Goal: Task Accomplishment & Management: Use online tool/utility

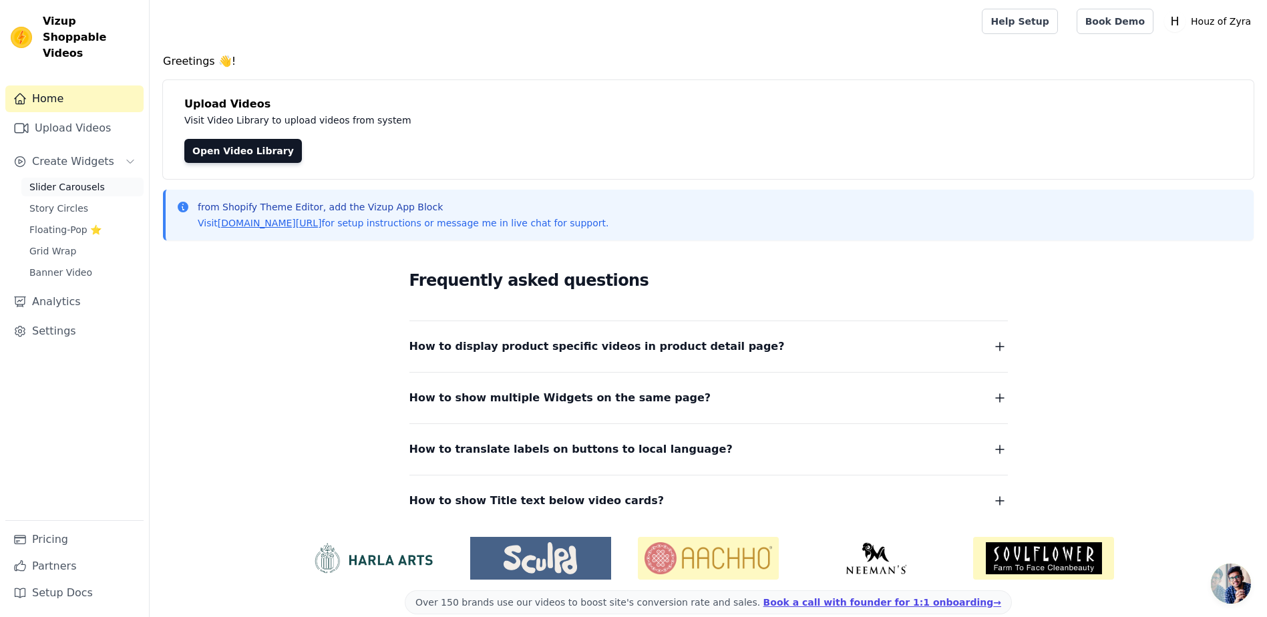
drag, startPoint x: 0, startPoint y: 0, endPoint x: 67, endPoint y: 174, distance: 186.4
click at [67, 180] on span "Slider Carousels" at bounding box center [66, 186] width 75 height 13
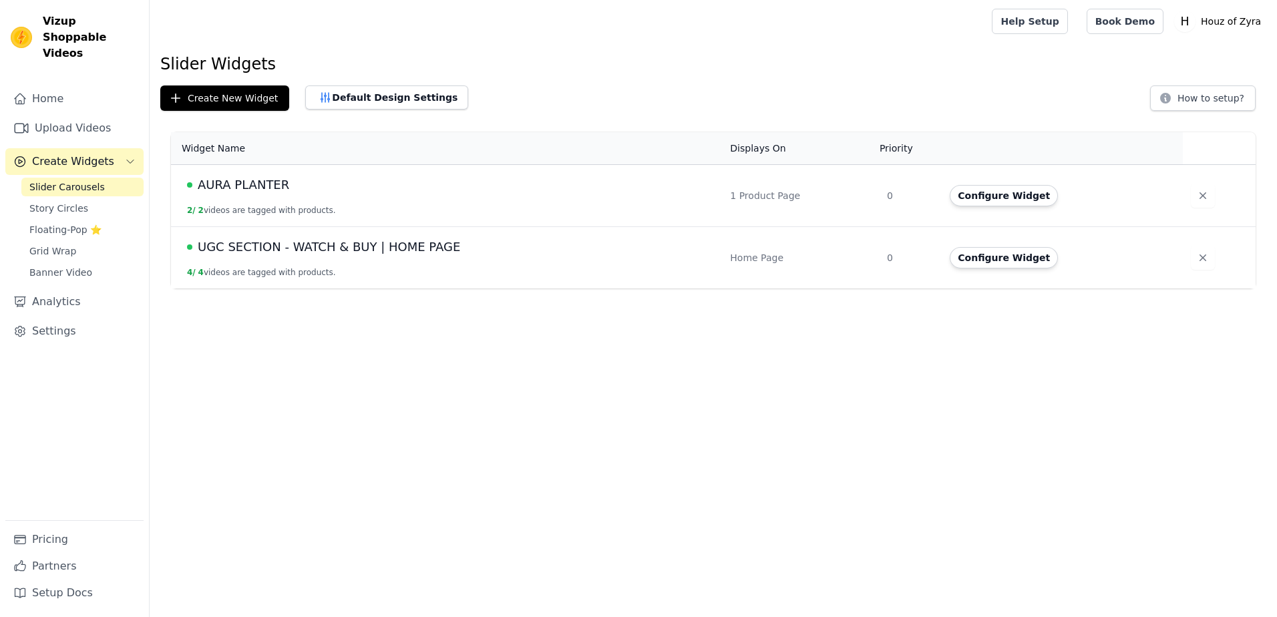
click at [243, 188] on span "AURA PLANTER" at bounding box center [244, 185] width 92 height 19
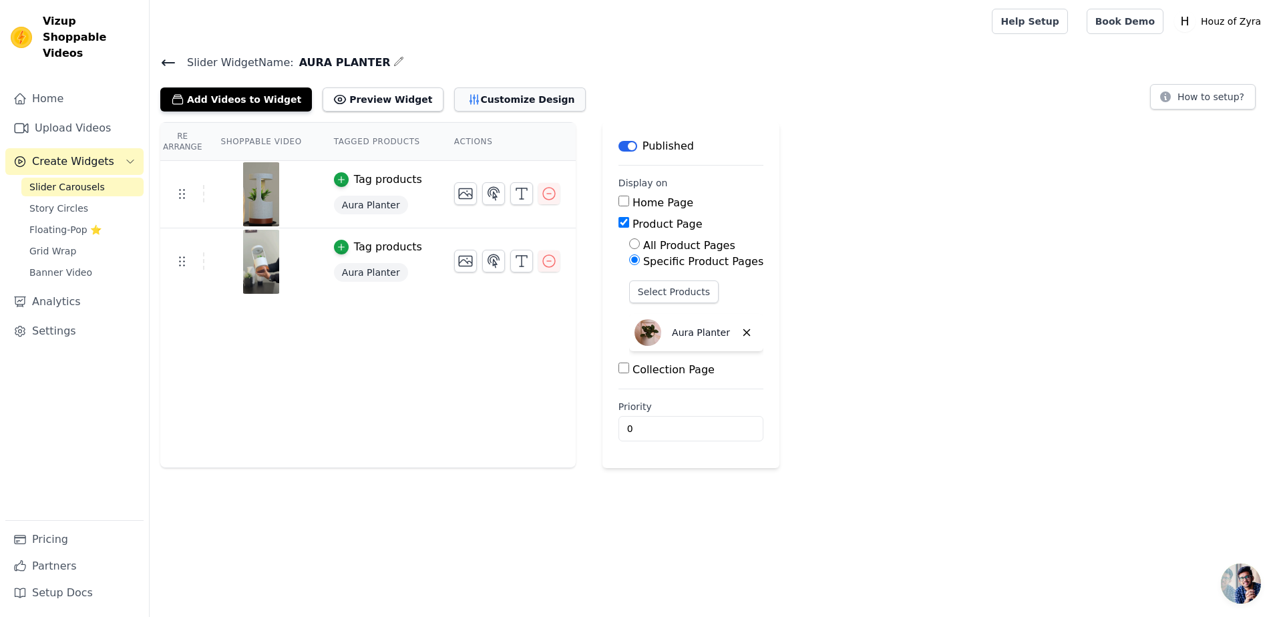
click at [473, 106] on button "Customize Design" at bounding box center [520, 100] width 132 height 24
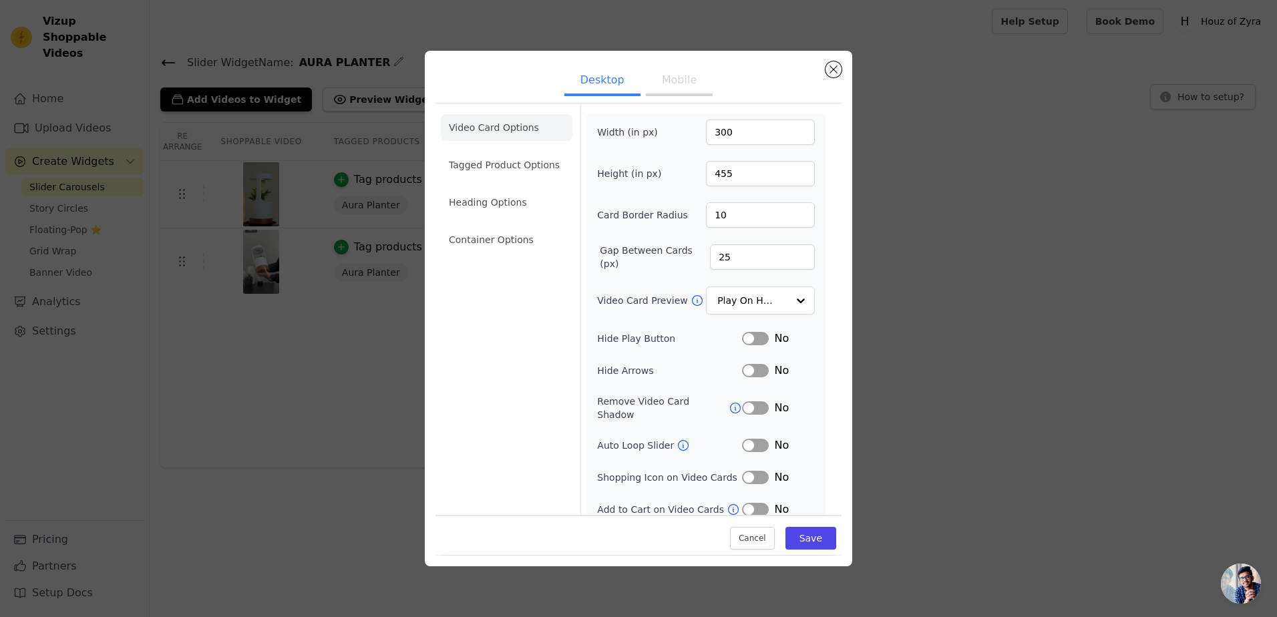
scroll to position [2, 0]
click at [753, 299] on input "Video Card Preview" at bounding box center [752, 300] width 69 height 27
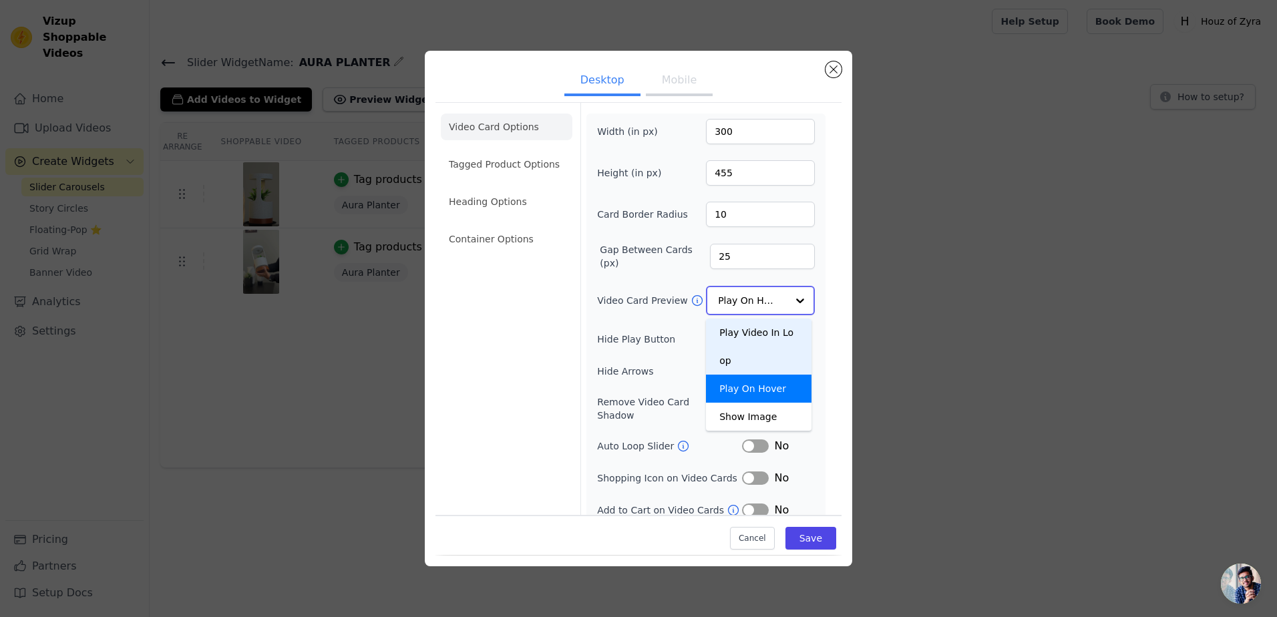
click at [750, 329] on div "Play Video In Loop" at bounding box center [759, 347] width 106 height 56
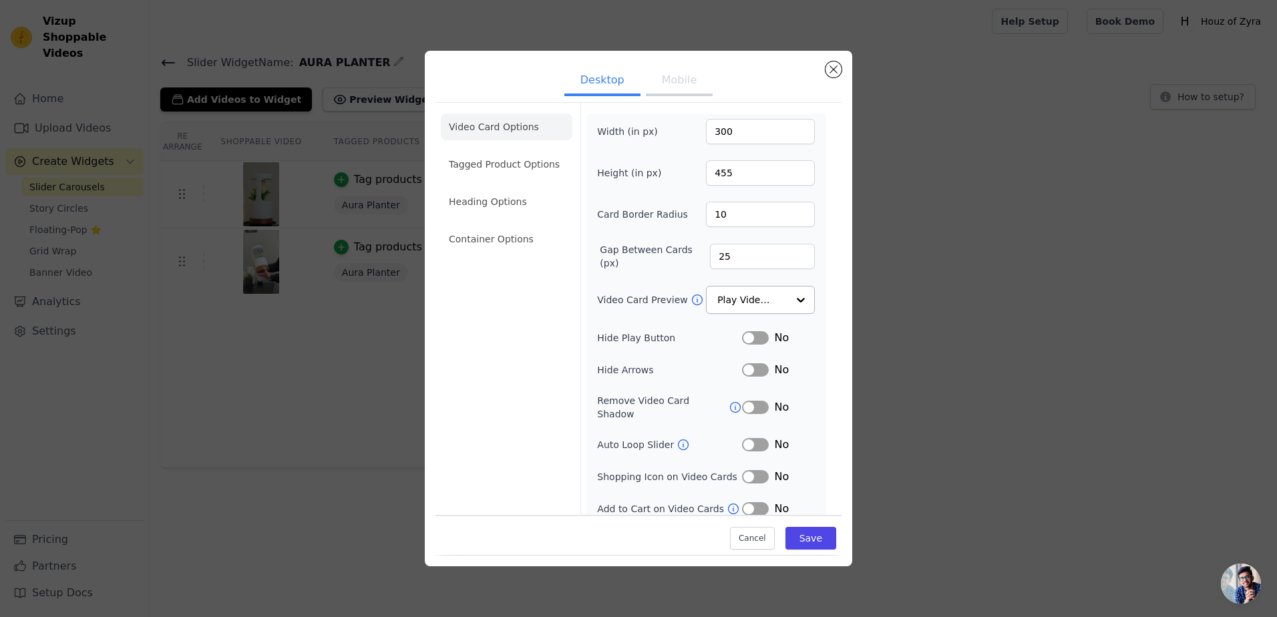
click at [823, 295] on div "Video Card Options Tagged Product Options Heading Options Container Options Wid…" at bounding box center [639, 315] width 406 height 426
click at [679, 81] on button "Mobile" at bounding box center [679, 81] width 67 height 29
click at [750, 295] on input "Video Card Preview" at bounding box center [752, 300] width 69 height 27
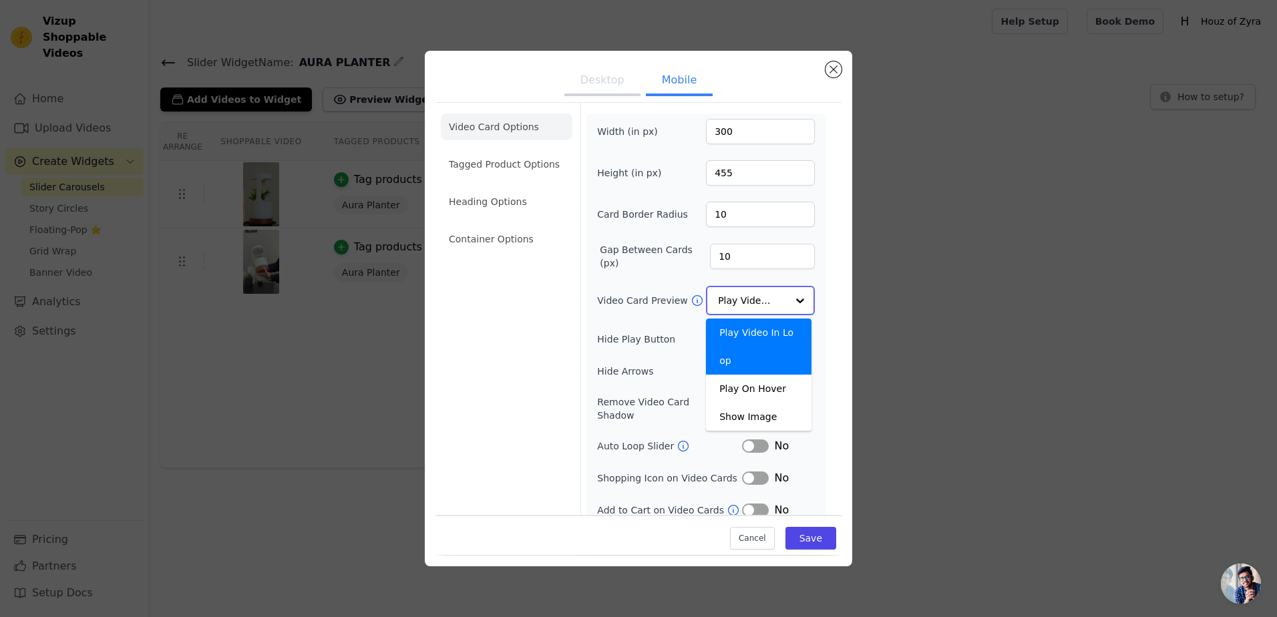
click at [753, 329] on div "Play Video In Loop" at bounding box center [759, 347] width 106 height 56
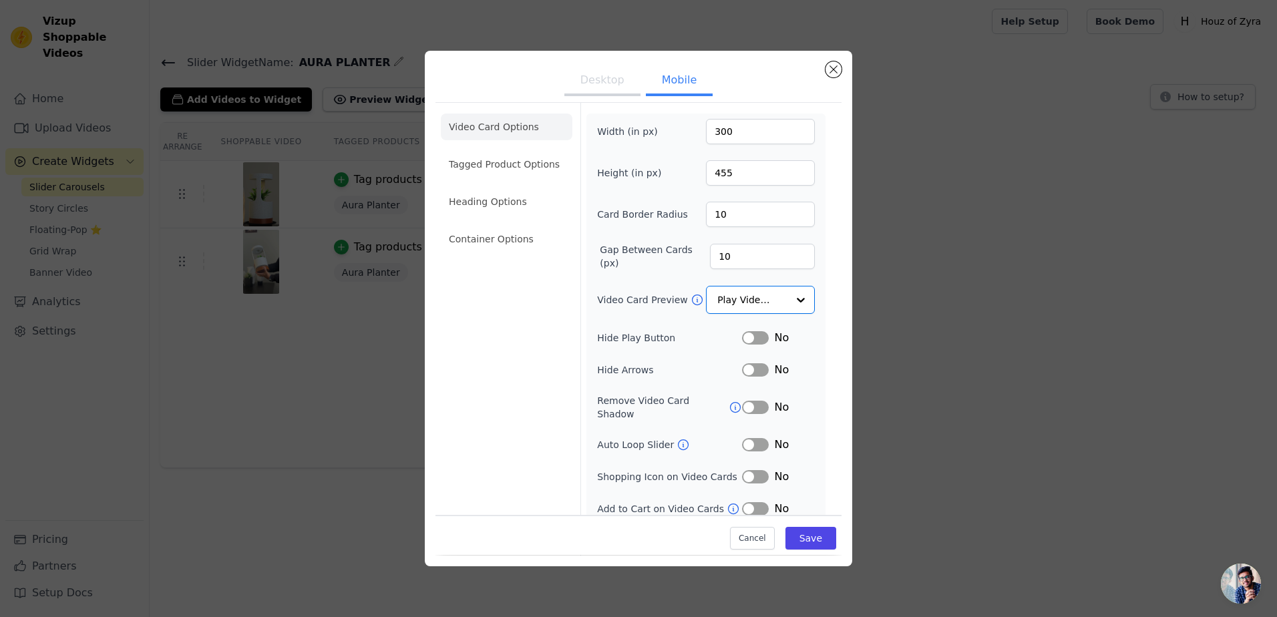
click at [816, 282] on form "Width (in px) 300 Height (in px) 455 Card Border Radius 10 Gap Between Cards (p…" at bounding box center [706, 331] width 251 height 457
click at [804, 531] on button "Save" at bounding box center [811, 539] width 51 height 23
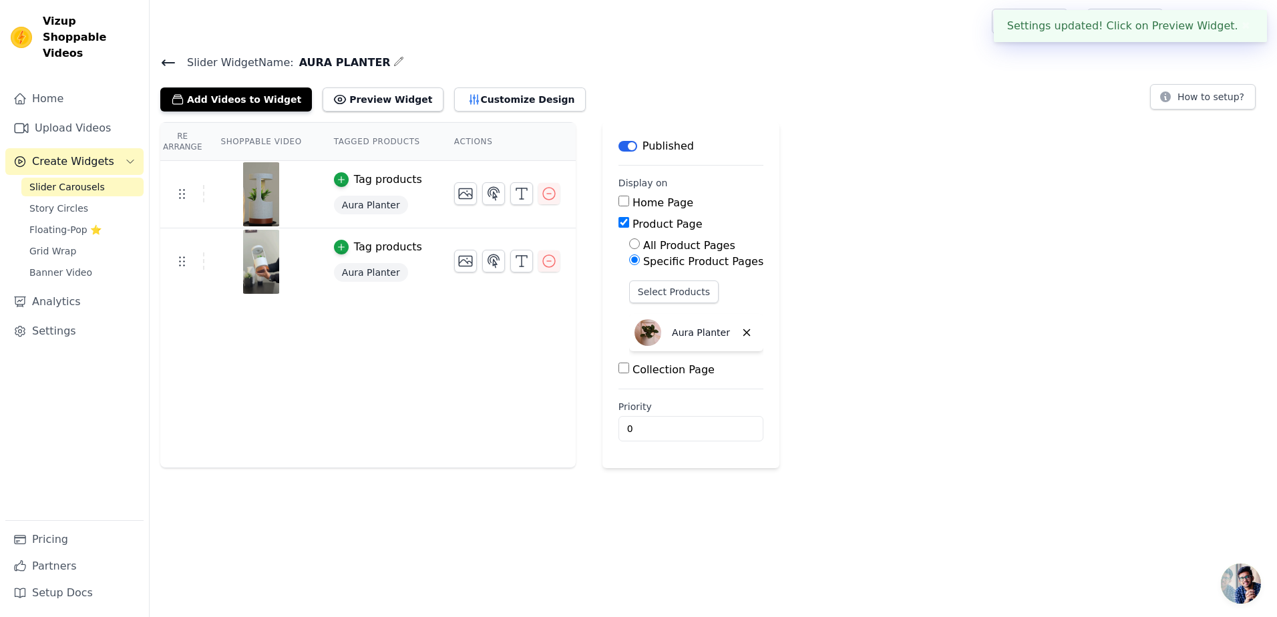
click at [353, 340] on div "Re Arrange Shoppable Video Tagged Products Actions Tag products Aura Planter Ta…" at bounding box center [368, 295] width 416 height 346
click at [239, 101] on button "Add Videos to Widget" at bounding box center [236, 100] width 152 height 24
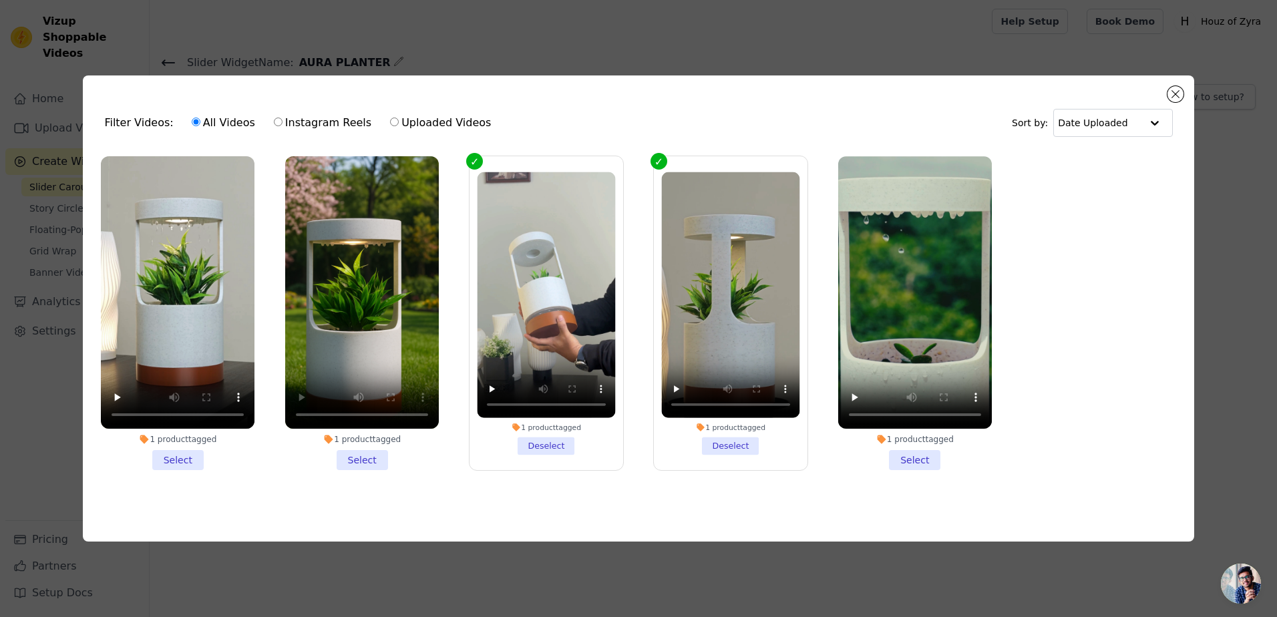
click at [364, 452] on li "1 product tagged Select" at bounding box center [362, 313] width 154 height 315
click at [0, 0] on input "1 product tagged Select" at bounding box center [0, 0] width 0 height 0
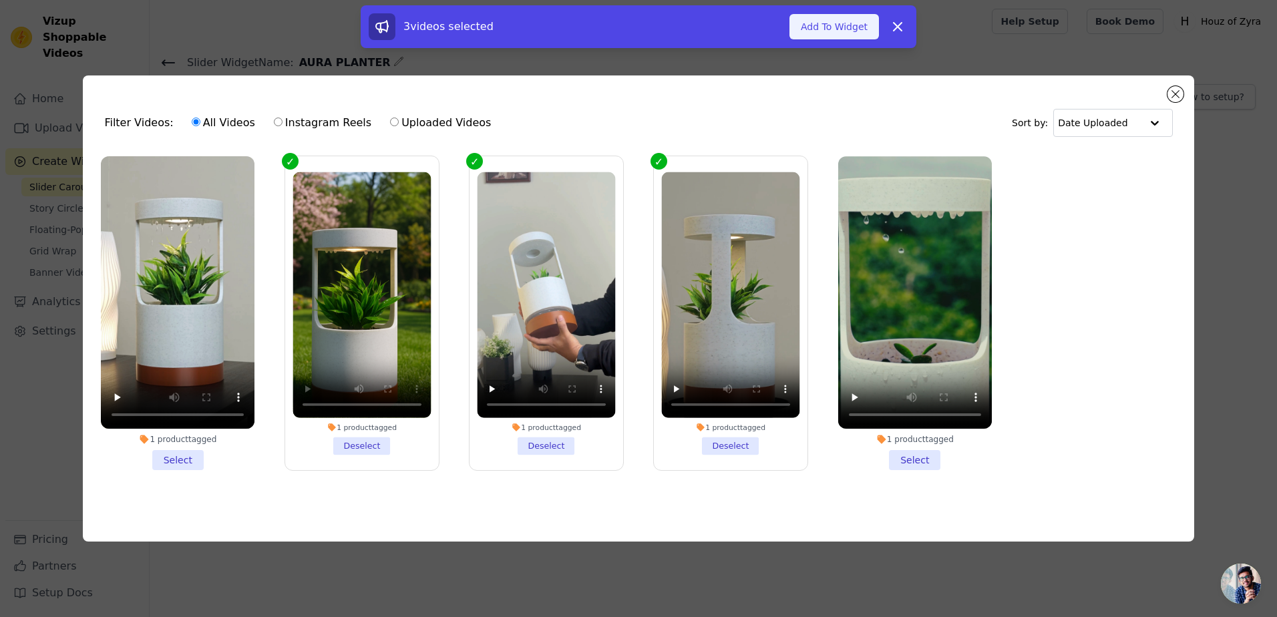
click at [828, 27] on button "Add To Widget" at bounding box center [835, 26] width 90 height 25
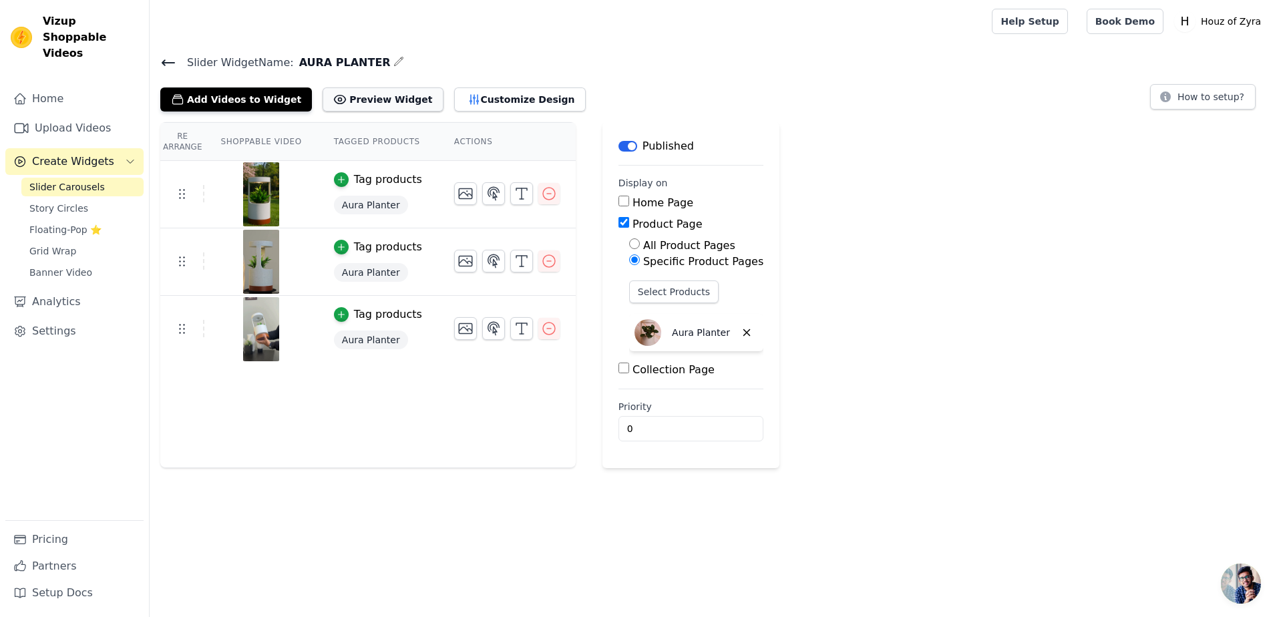
click at [359, 98] on button "Preview Widget" at bounding box center [383, 100] width 120 height 24
click at [454, 100] on button "Customize Design" at bounding box center [520, 100] width 132 height 24
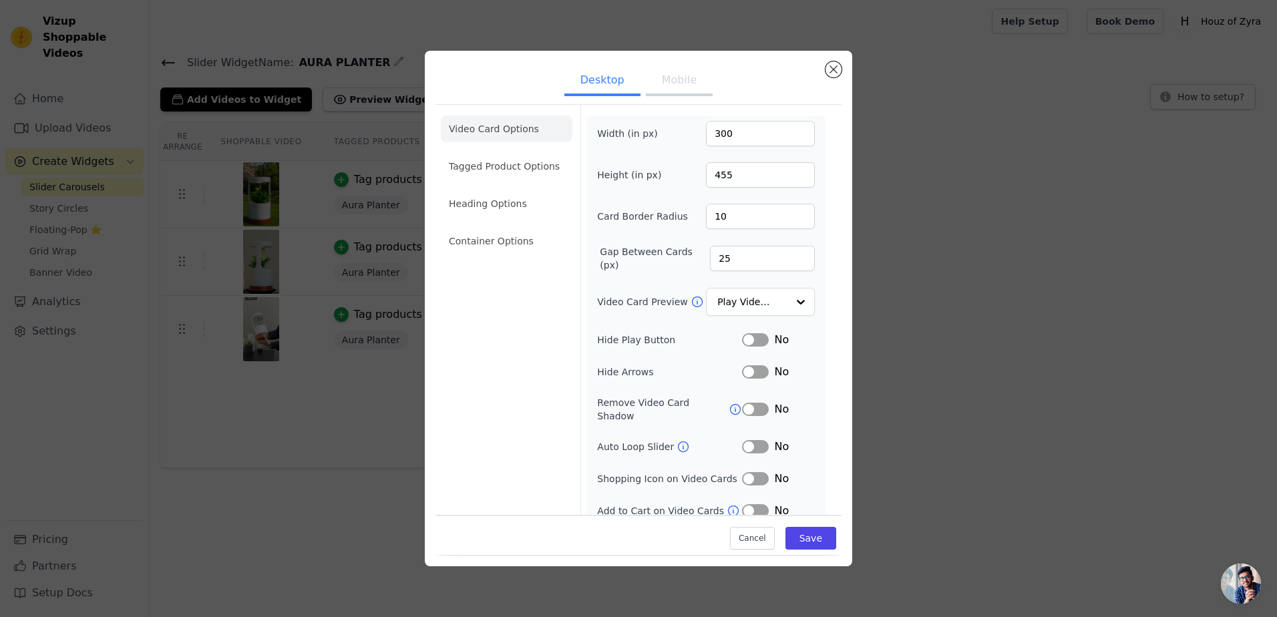
click at [680, 74] on button "Mobile" at bounding box center [679, 81] width 67 height 29
click at [619, 77] on button "Desktop" at bounding box center [603, 81] width 76 height 29
click at [496, 245] on li "Container Options" at bounding box center [507, 241] width 132 height 27
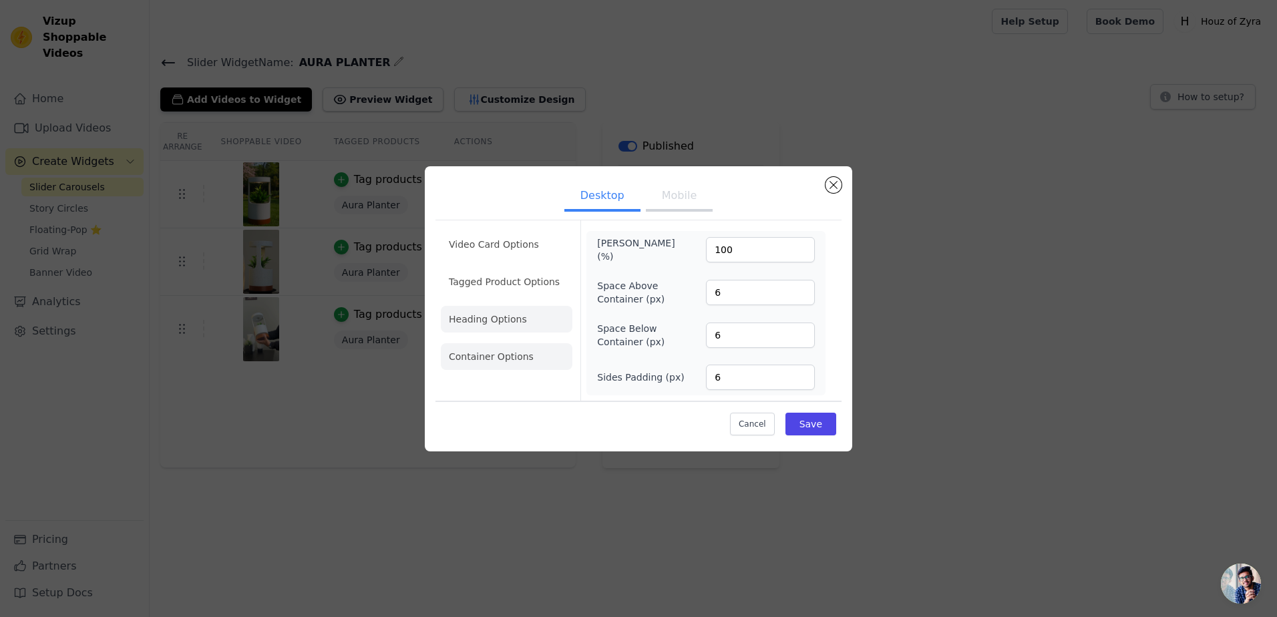
click at [499, 331] on li "Heading Options" at bounding box center [507, 319] width 132 height 27
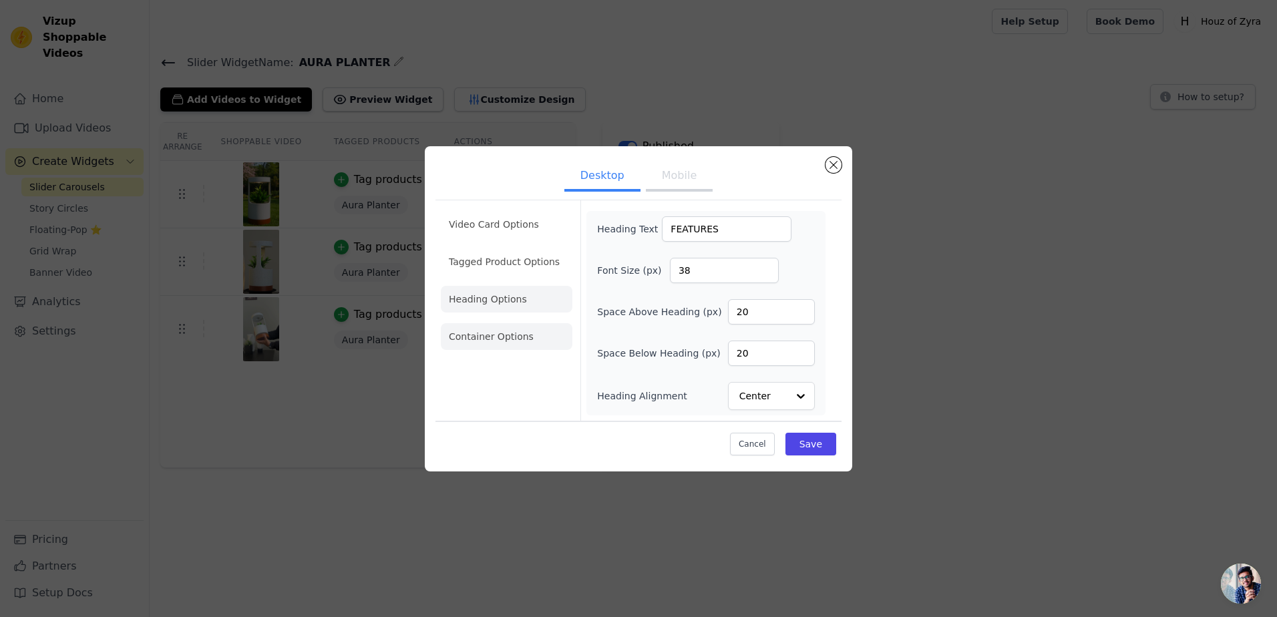
click at [500, 347] on li "Container Options" at bounding box center [507, 336] width 132 height 27
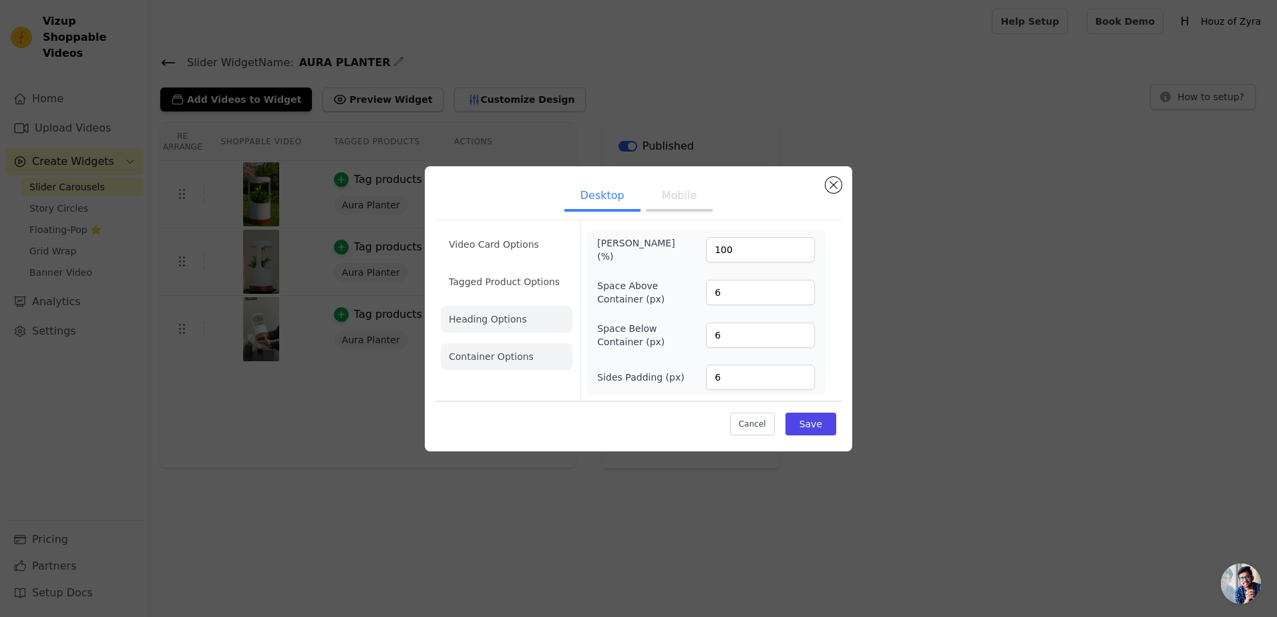
click at [504, 317] on li "Heading Options" at bounding box center [507, 319] width 132 height 27
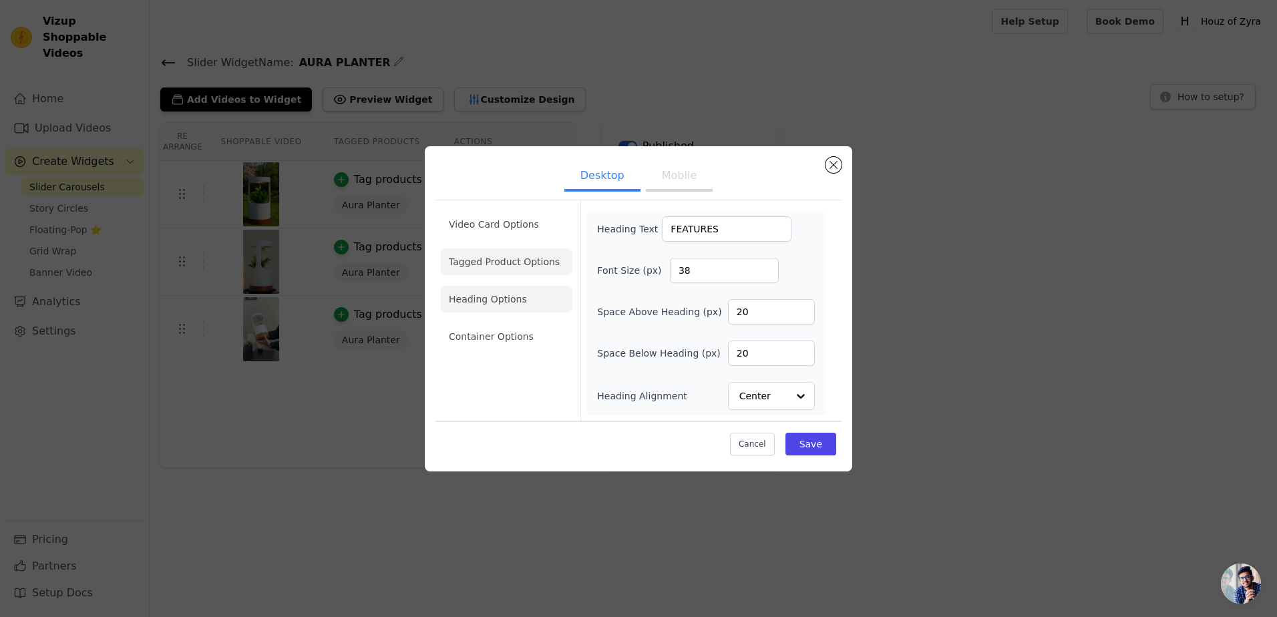
click at [504, 267] on li "Tagged Product Options" at bounding box center [507, 262] width 132 height 27
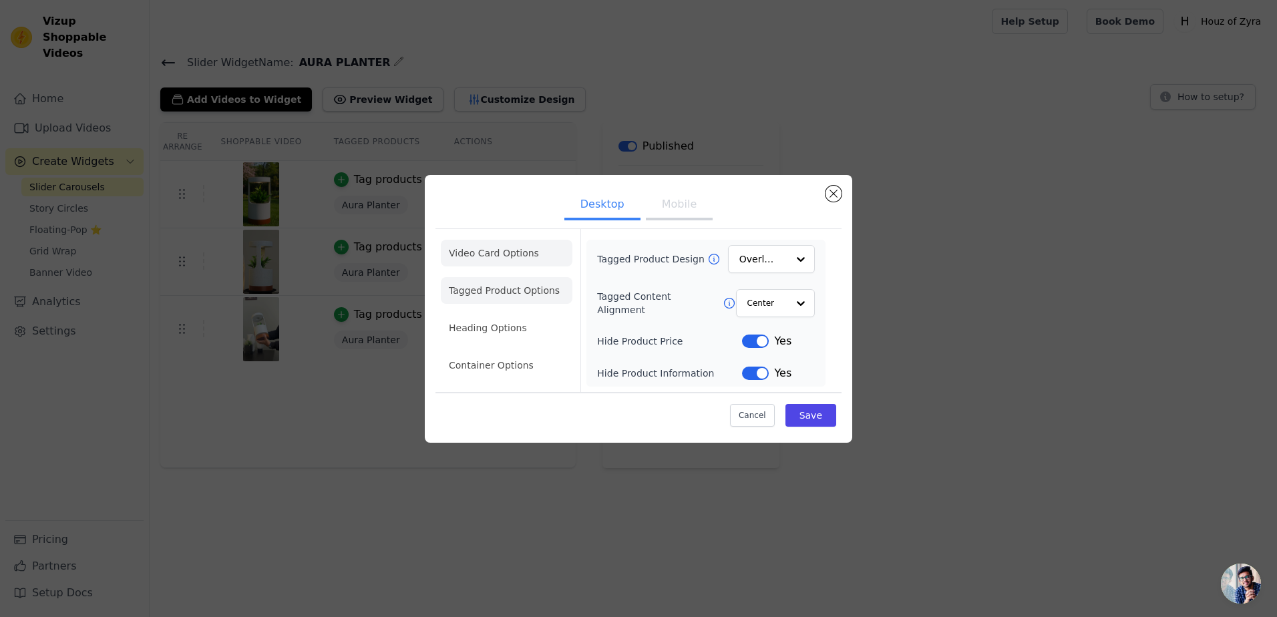
click at [508, 245] on li "Video Card Options" at bounding box center [507, 253] width 132 height 27
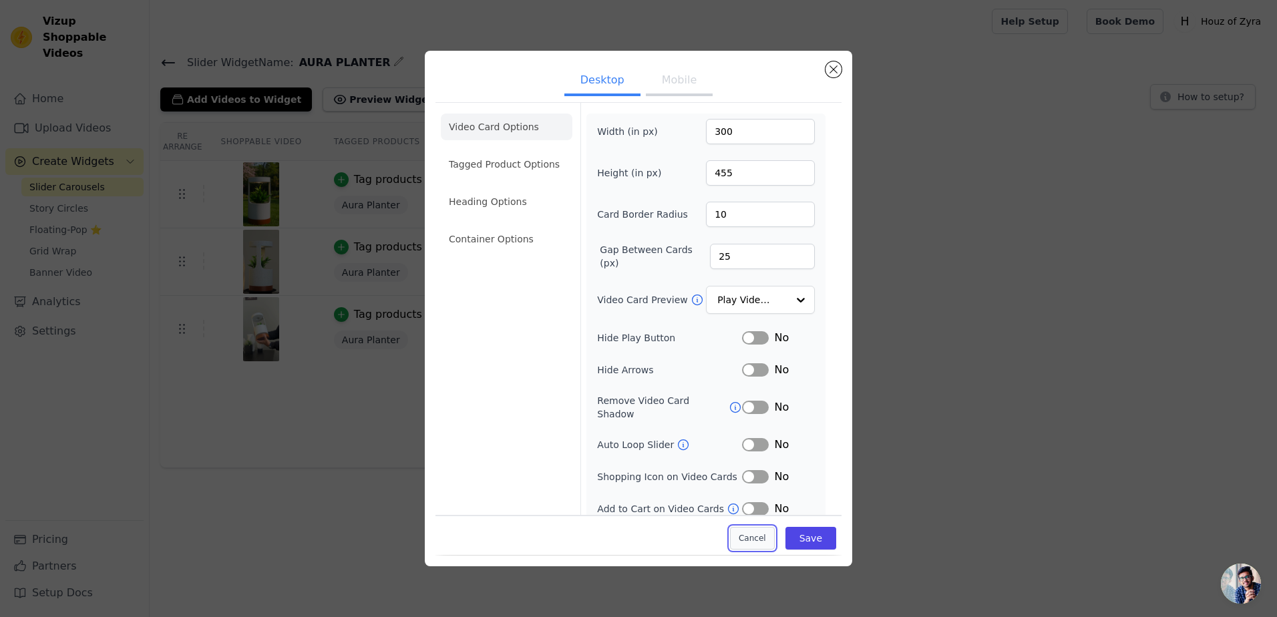
click at [734, 542] on button "Cancel" at bounding box center [752, 539] width 45 height 23
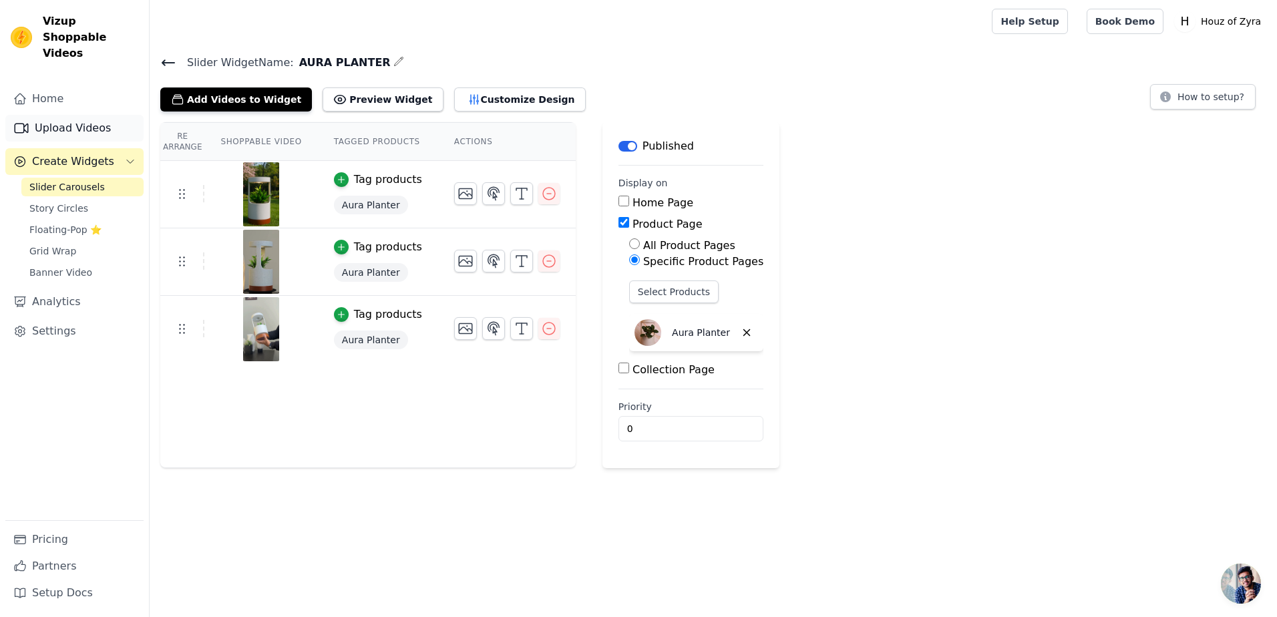
click at [84, 116] on link "Upload Videos" at bounding box center [74, 128] width 138 height 27
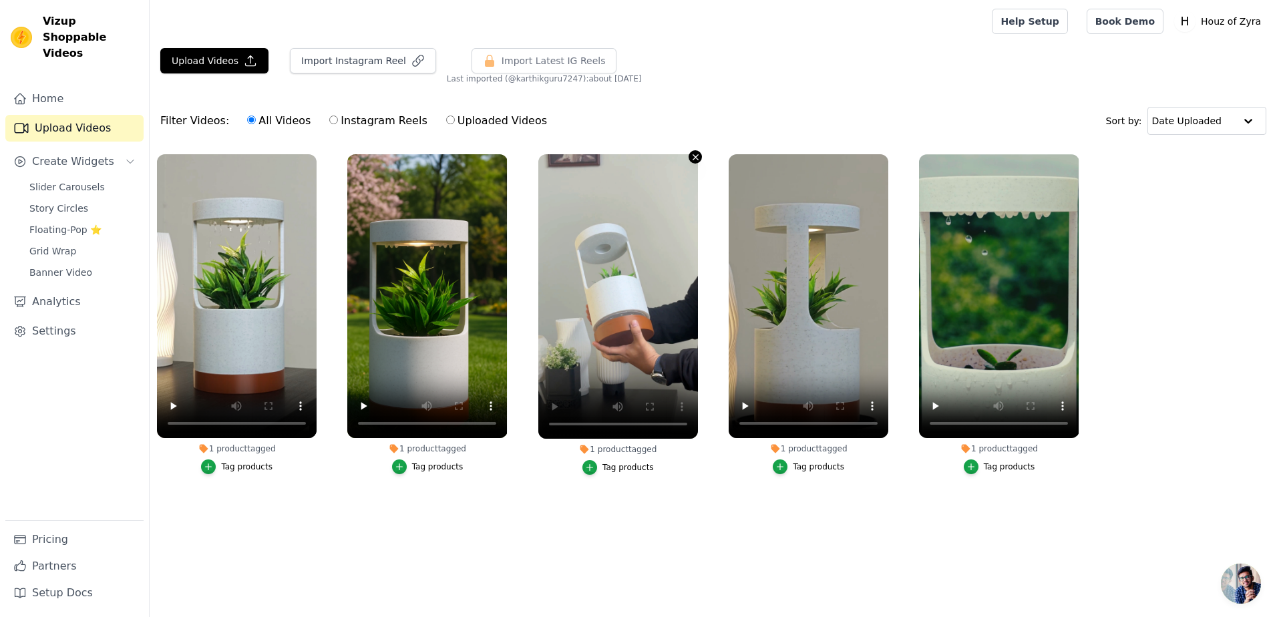
click at [693, 158] on icon "button" at bounding box center [696, 157] width 10 height 10
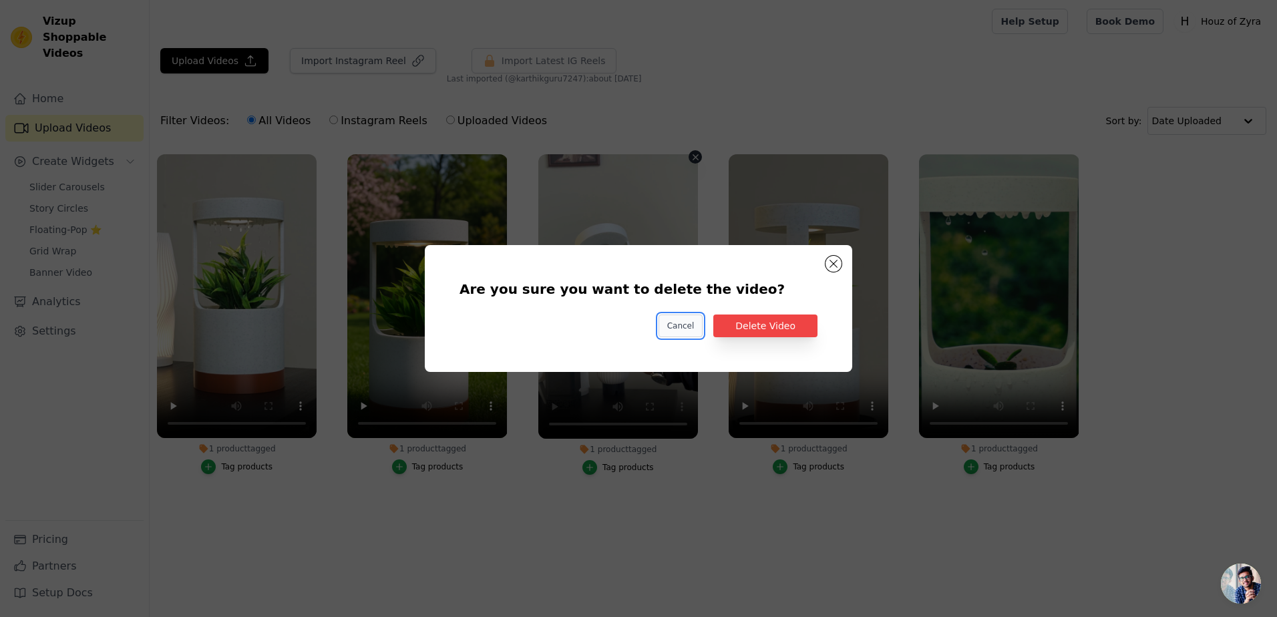
click at [691, 323] on button "Cancel" at bounding box center [681, 326] width 45 height 23
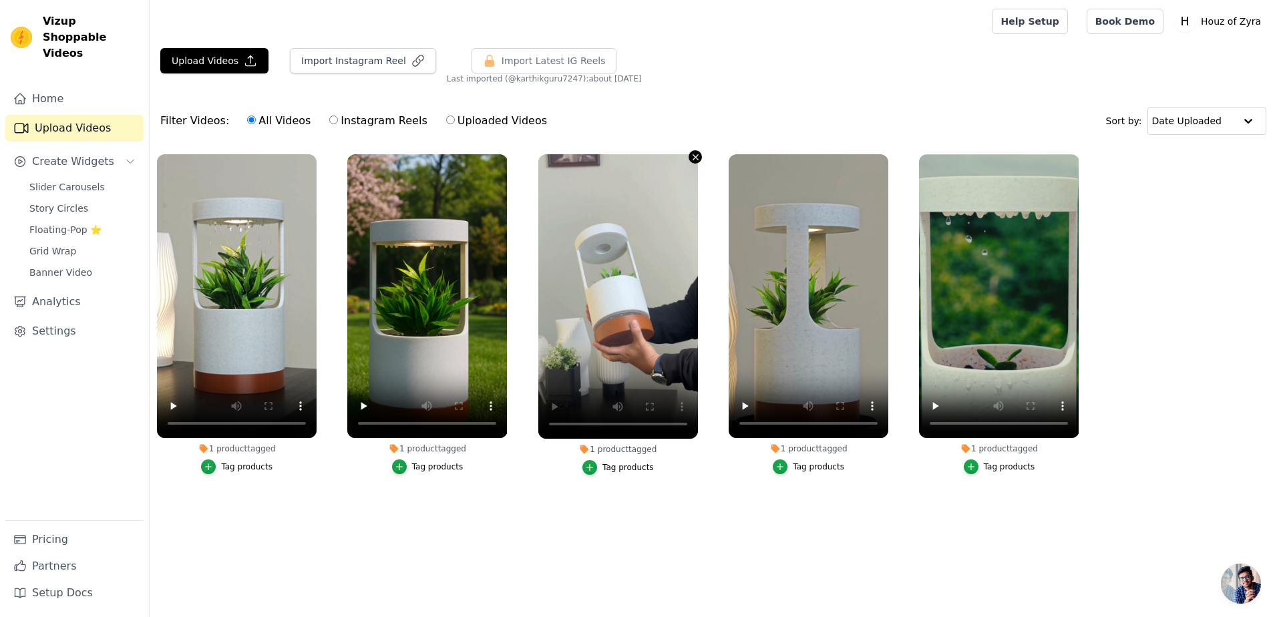
click at [694, 158] on icon "button" at bounding box center [696, 157] width 10 height 10
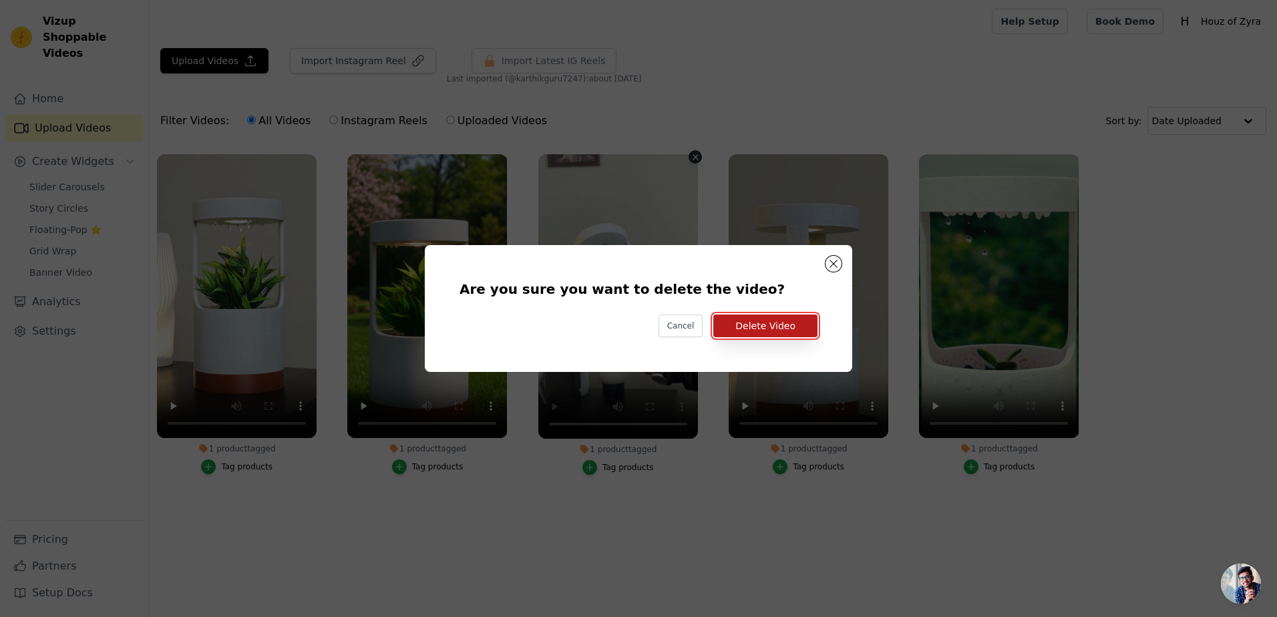
click at [750, 332] on button "Delete Video" at bounding box center [766, 326] width 104 height 23
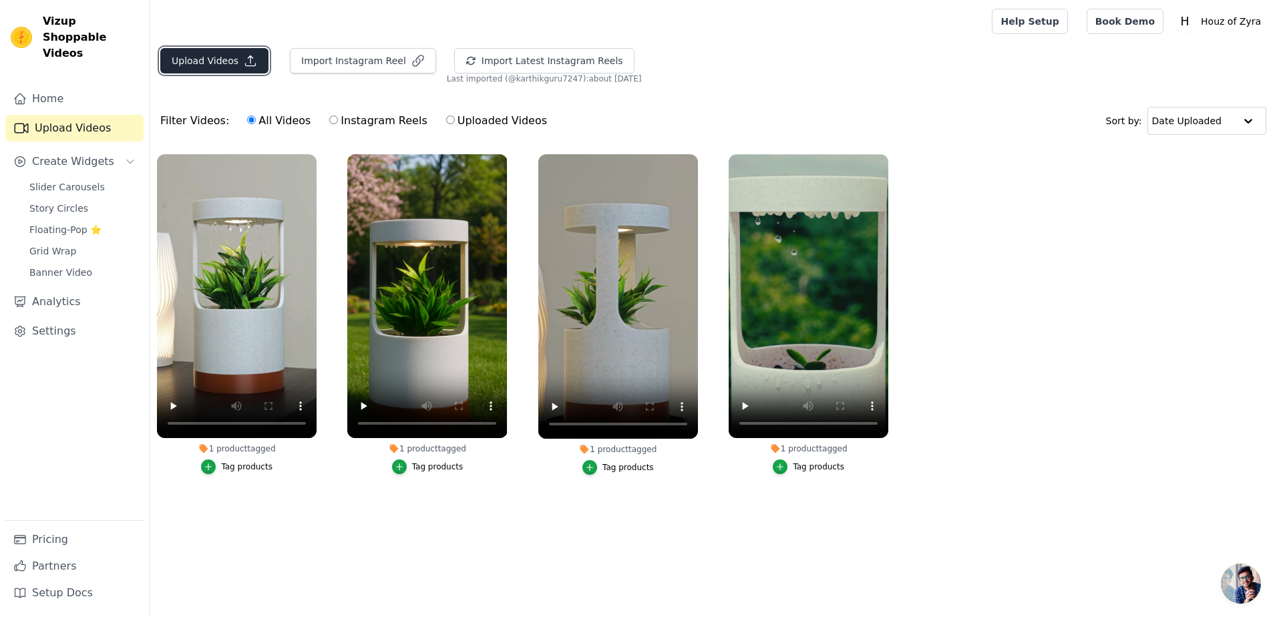
click at [210, 67] on button "Upload Videos" at bounding box center [214, 60] width 108 height 25
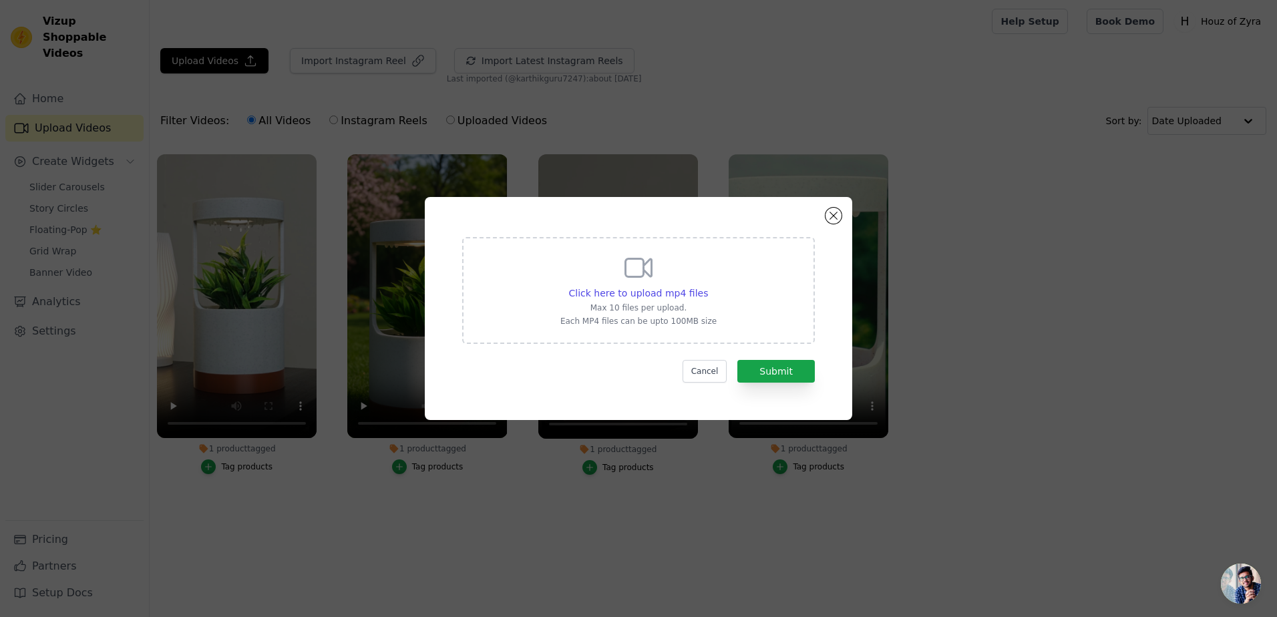
click at [607, 279] on div "Click here to upload mp4 files Max 10 files per upload. Each MP4 files can be u…" at bounding box center [639, 289] width 156 height 75
click at [708, 286] on input "Click here to upload mp4 files Max 10 files per upload. Each MP4 files can be u…" at bounding box center [708, 286] width 1 height 1
type input "C:\fakepath\Untitled design (7).mp4"
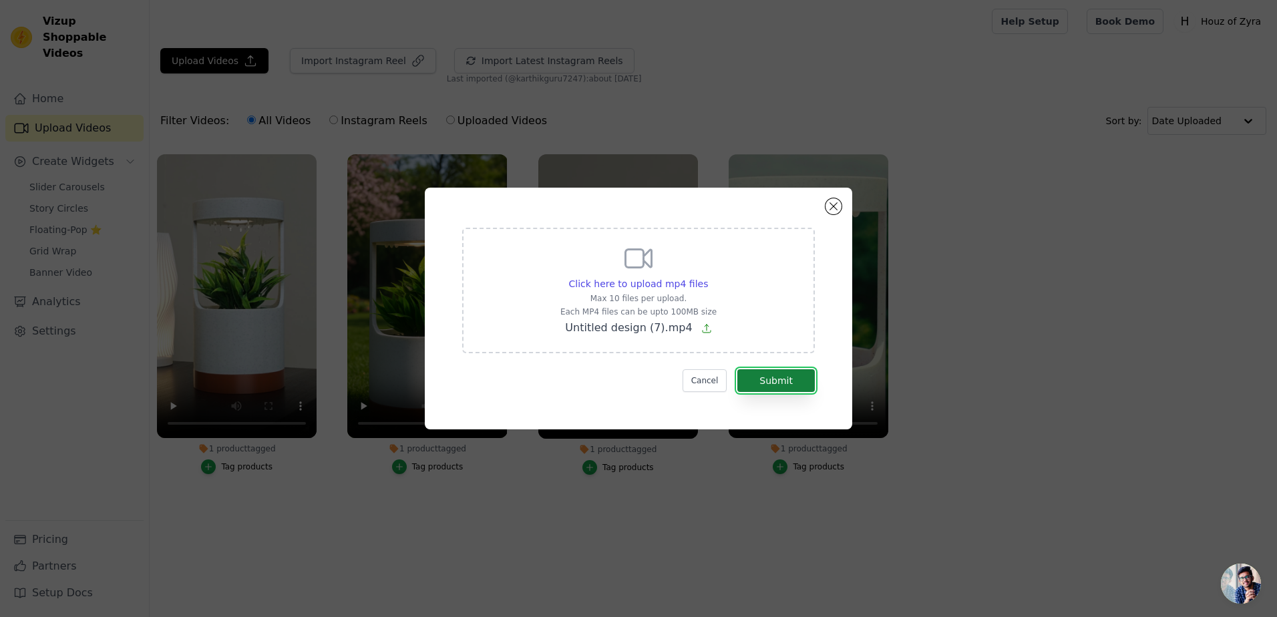
click at [766, 374] on button "Submit" at bounding box center [776, 380] width 77 height 23
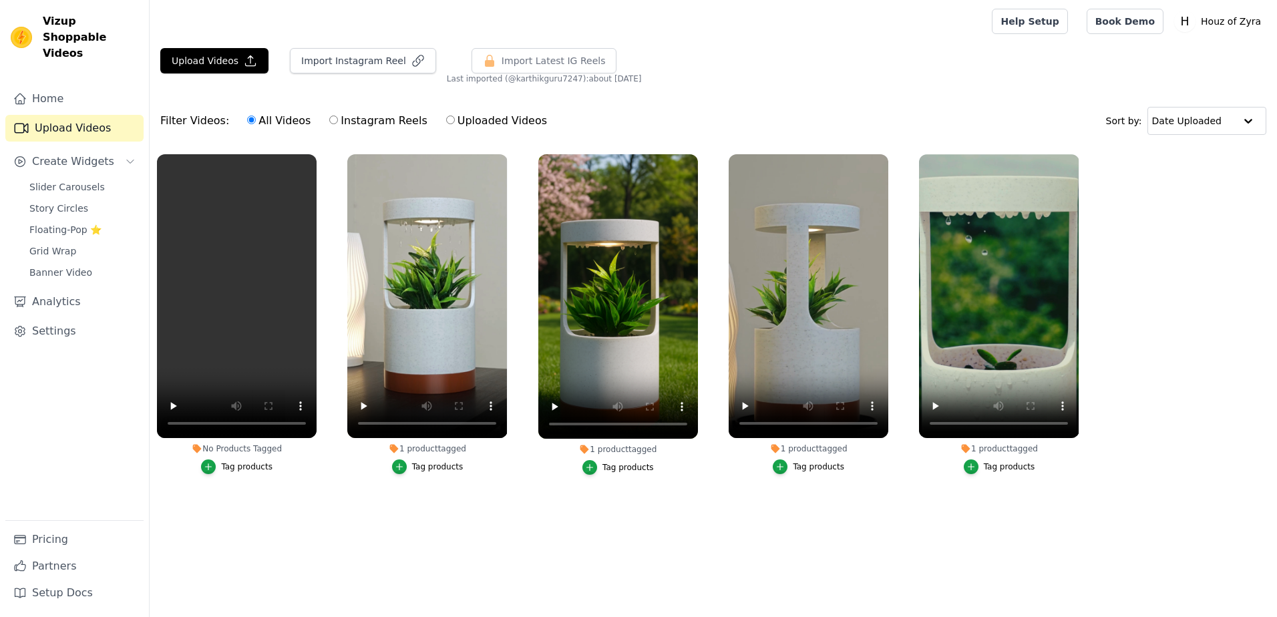
click at [250, 470] on div "Tag products" at bounding box center [246, 467] width 51 height 11
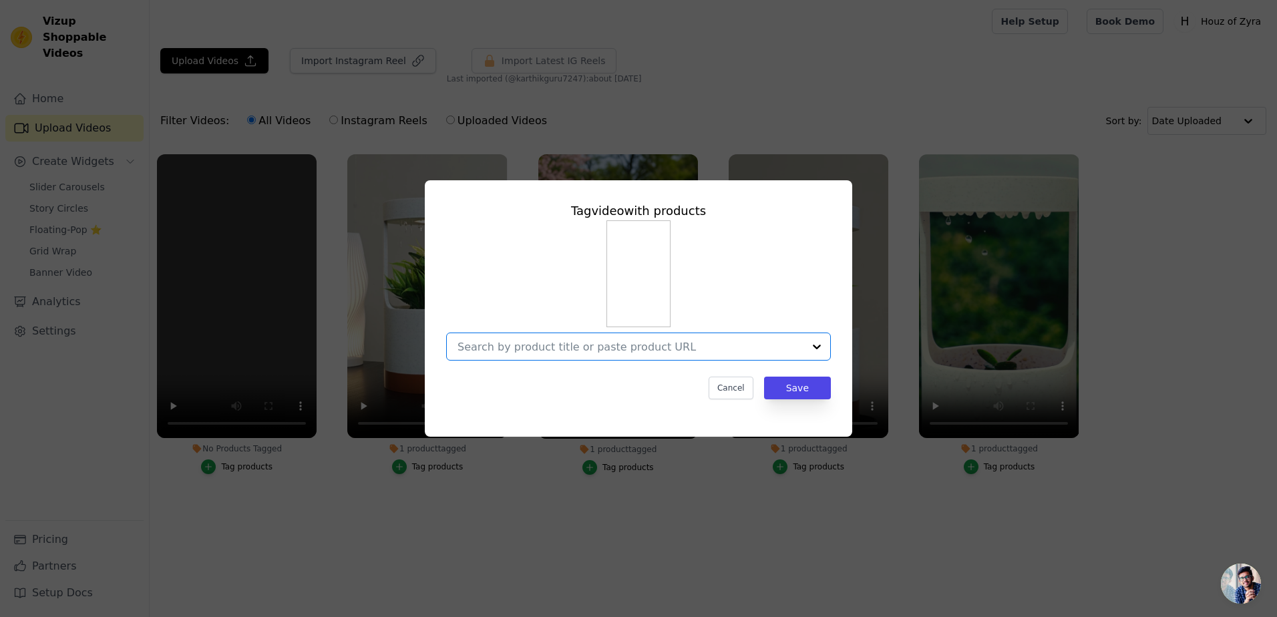
click at [605, 343] on input "No Products Tagged Tag video with products Option undefined, selected. Select i…" at bounding box center [631, 347] width 346 height 13
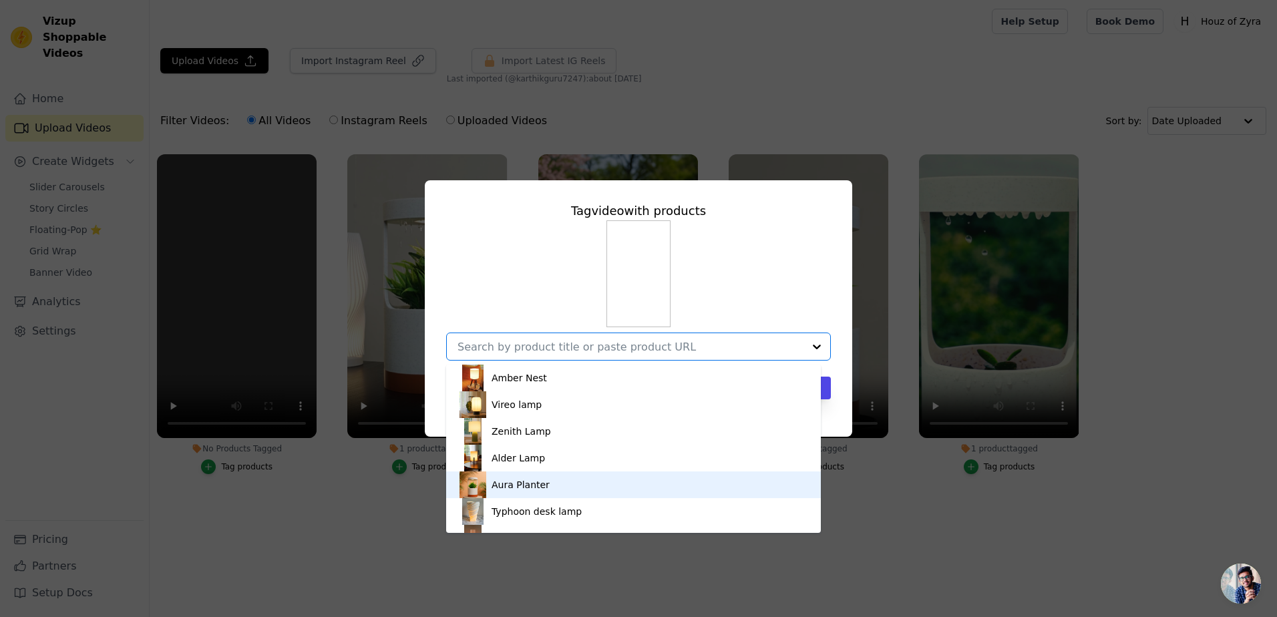
click at [574, 484] on div "Aura Planter" at bounding box center [634, 485] width 348 height 27
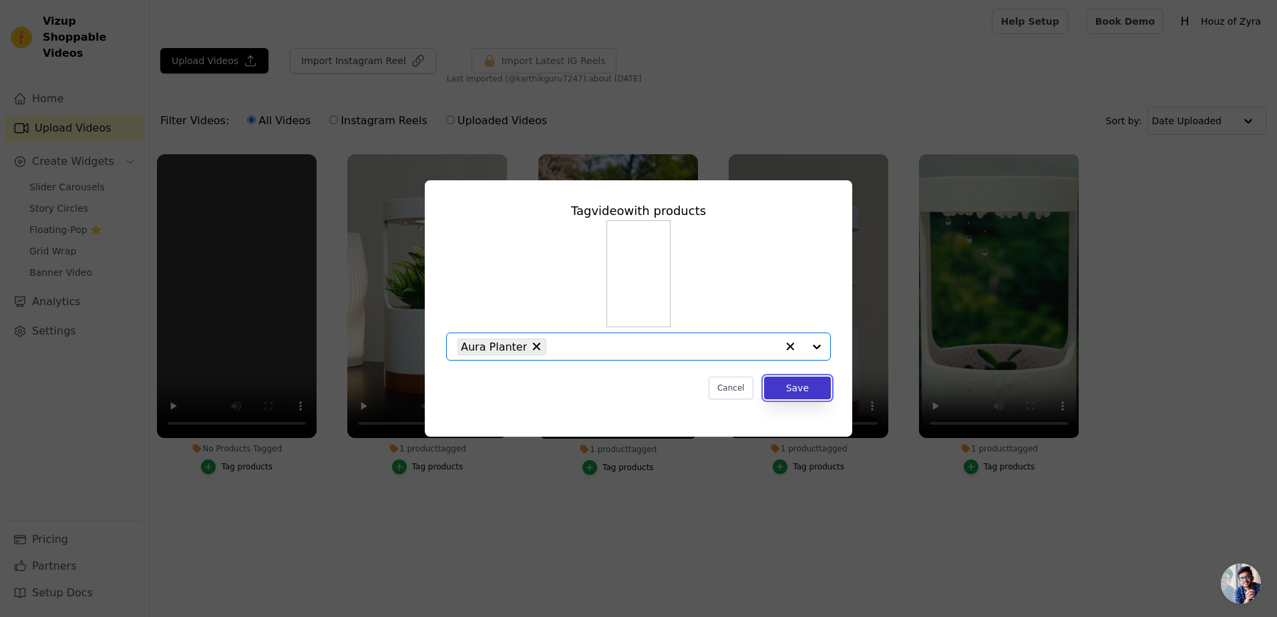
click at [800, 390] on button "Save" at bounding box center [797, 388] width 67 height 23
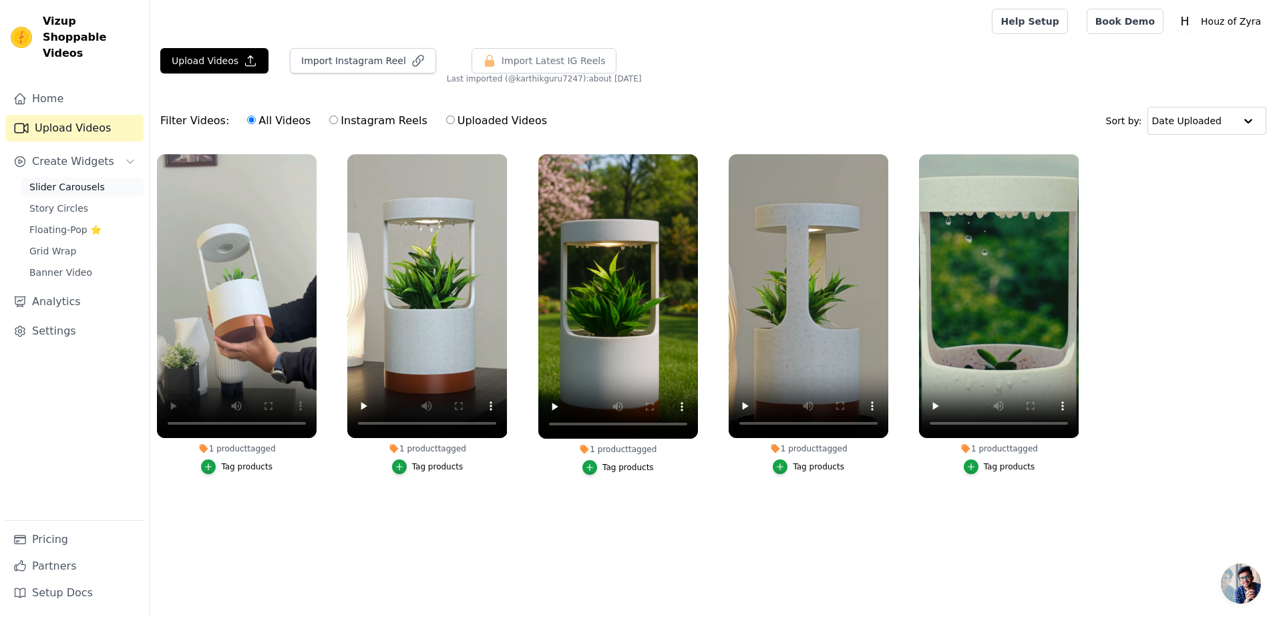
click at [51, 180] on span "Slider Carousels" at bounding box center [66, 186] width 75 height 13
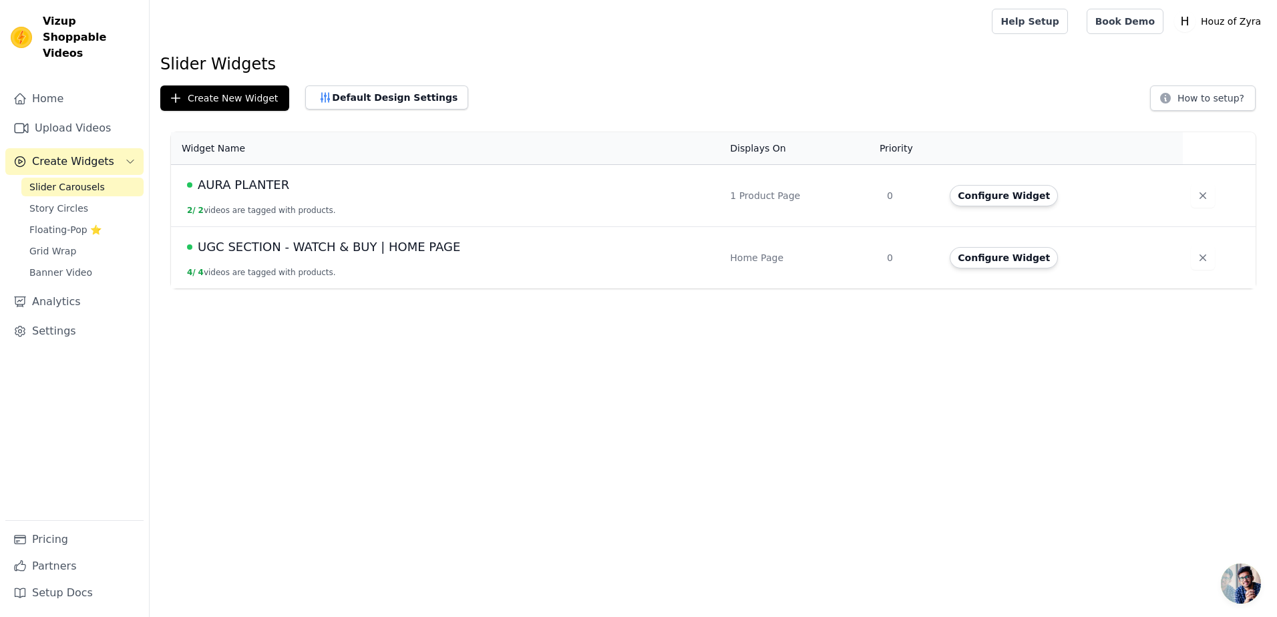
click at [253, 186] on span "AURA PLANTER" at bounding box center [244, 185] width 92 height 19
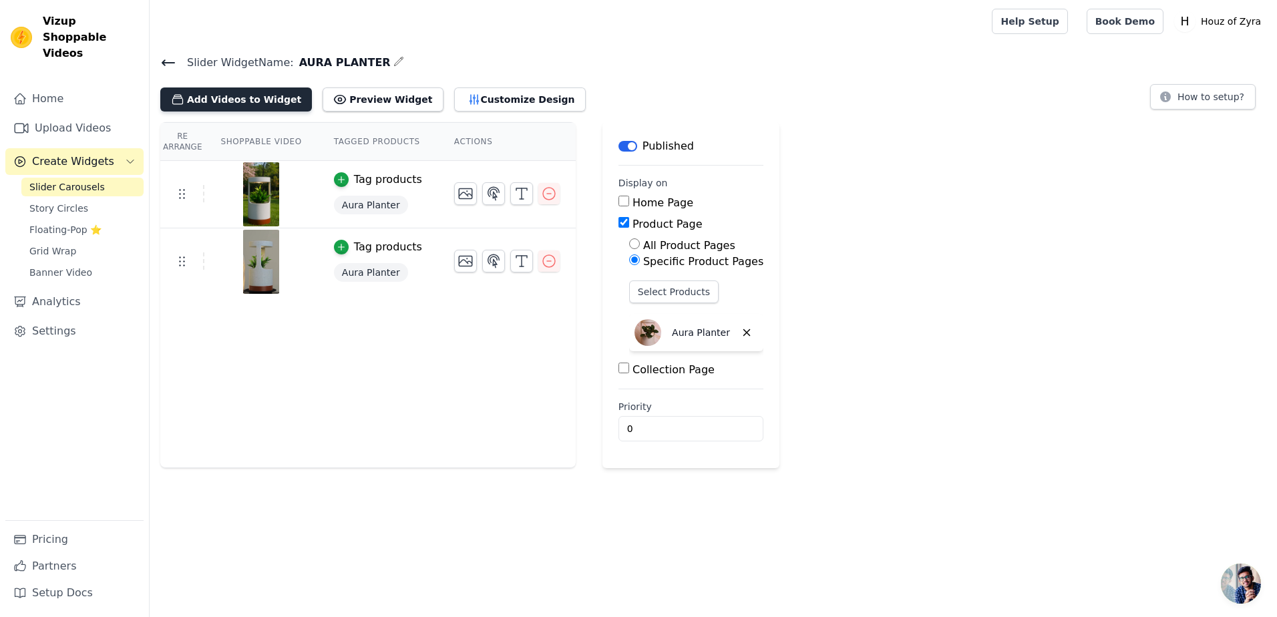
click at [247, 94] on button "Add Videos to Widget" at bounding box center [236, 100] width 152 height 24
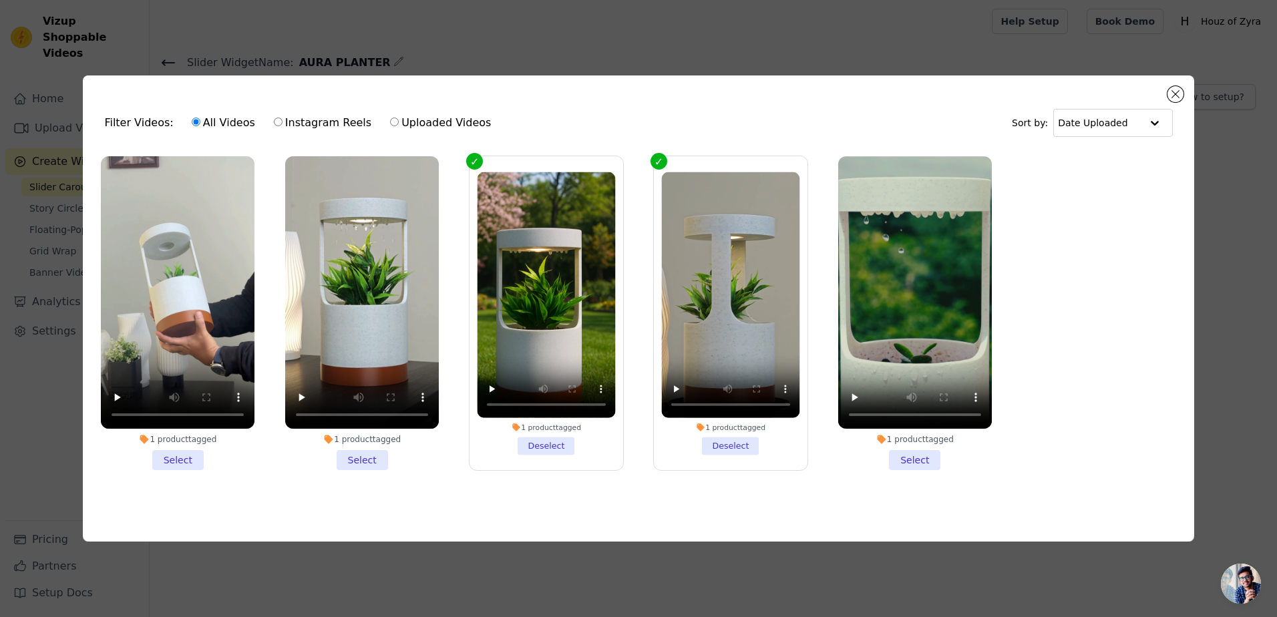
click at [180, 462] on li "1 product tagged Select" at bounding box center [178, 313] width 154 height 315
click at [0, 0] on input "1 product tagged Select" at bounding box center [0, 0] width 0 height 0
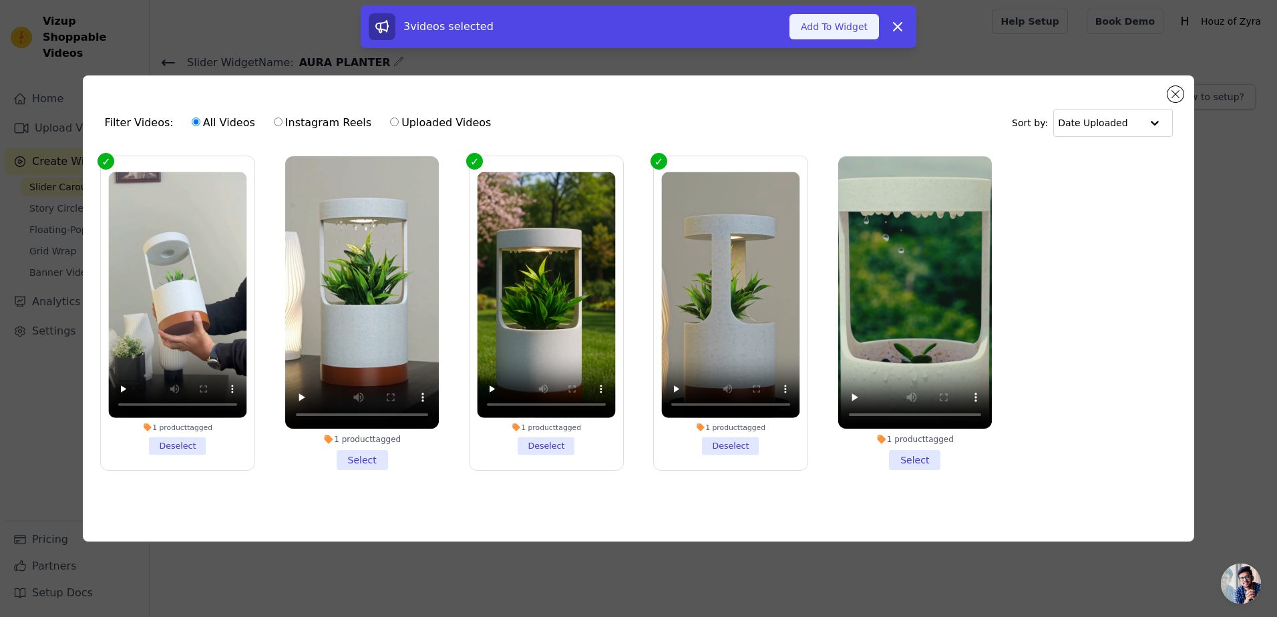
click at [846, 31] on button "Add To Widget" at bounding box center [835, 26] width 90 height 25
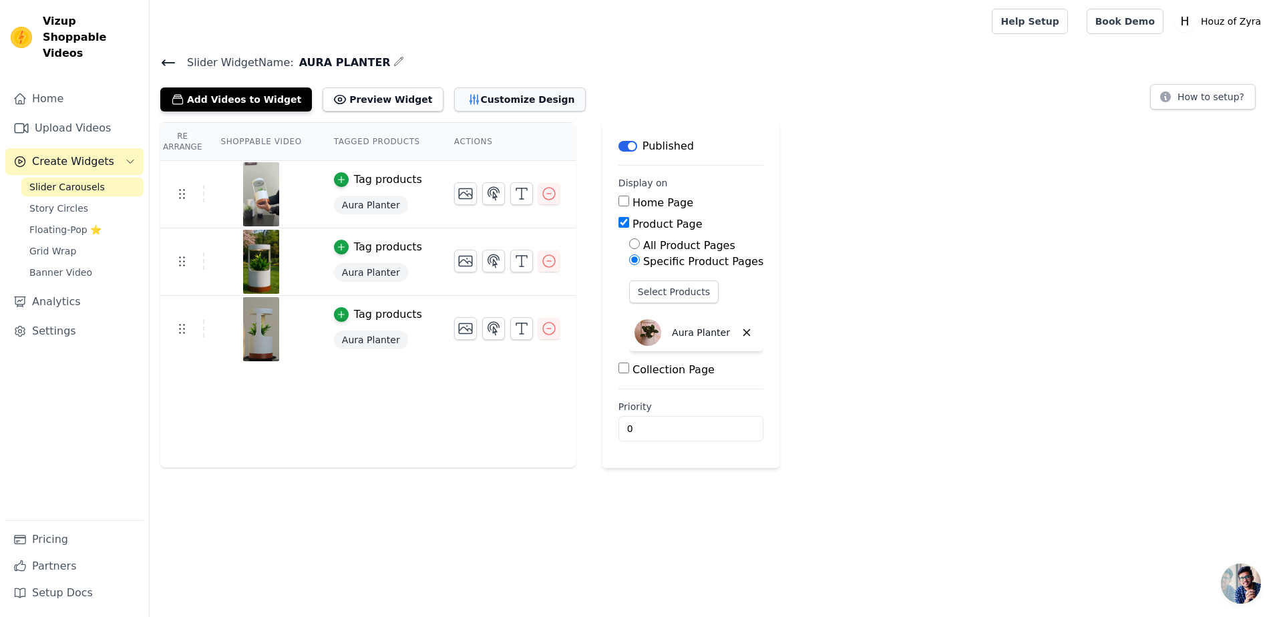
click at [462, 101] on button "Customize Design" at bounding box center [520, 100] width 132 height 24
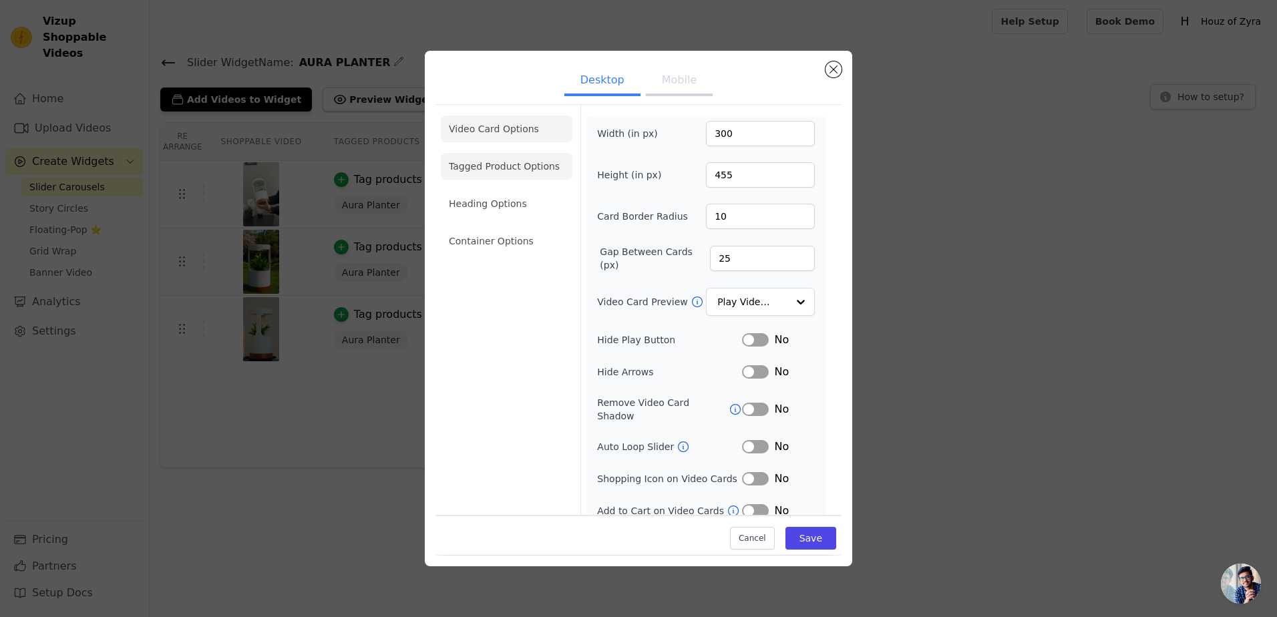
click at [542, 157] on li "Tagged Product Options" at bounding box center [507, 166] width 132 height 27
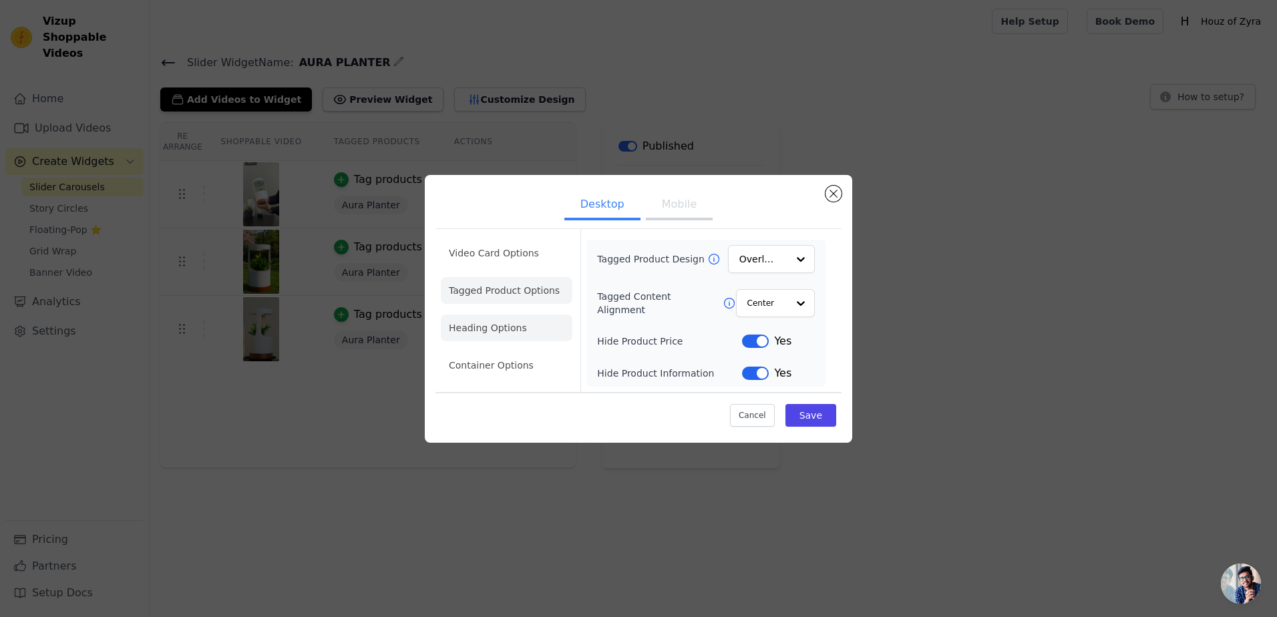
click at [498, 323] on li "Heading Options" at bounding box center [507, 328] width 132 height 27
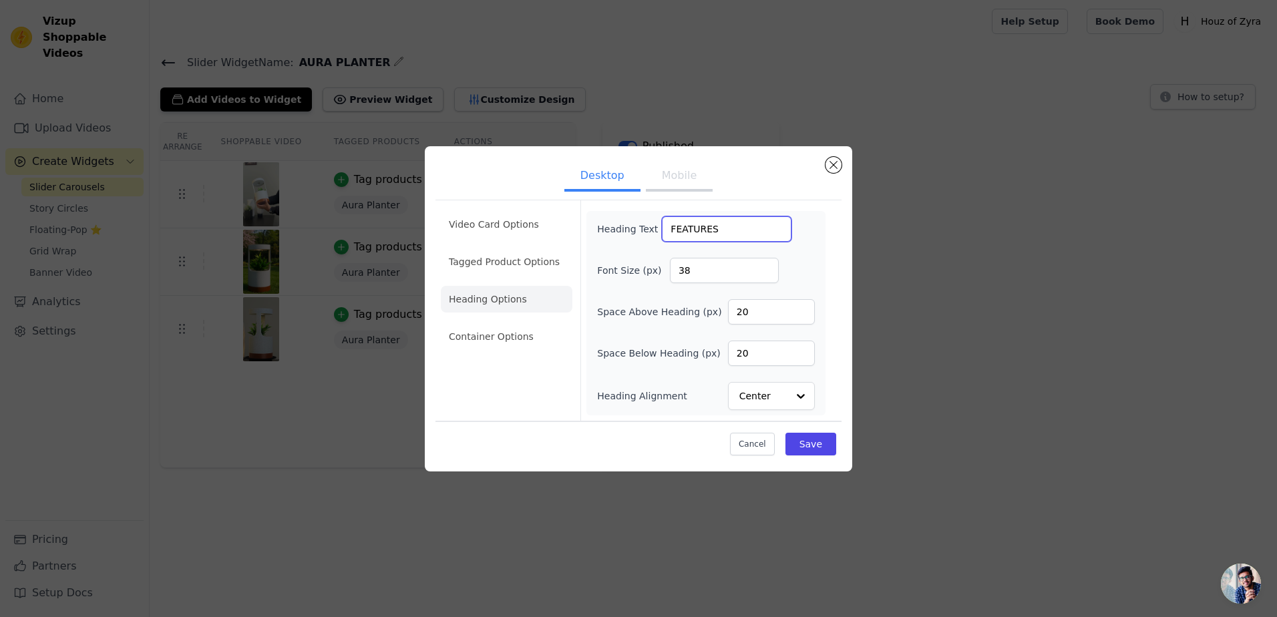
click at [716, 226] on input "FEATURES" at bounding box center [727, 228] width 130 height 25
type input "Features"
click at [806, 214] on div "Heading Text Features Font Size (px) 38 Space Above Heading (px) 20 Space Below…" at bounding box center [706, 313] width 239 height 204
click at [813, 444] on button "Save" at bounding box center [811, 444] width 51 height 23
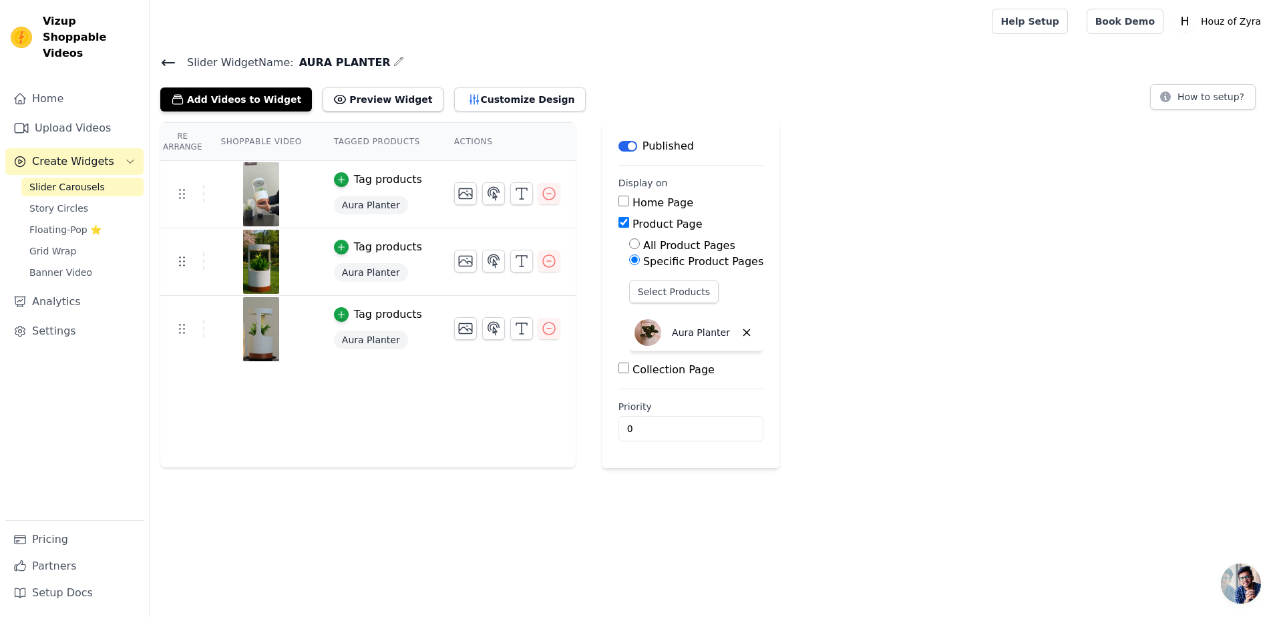
click at [165, 56] on icon at bounding box center [168, 63] width 16 height 16
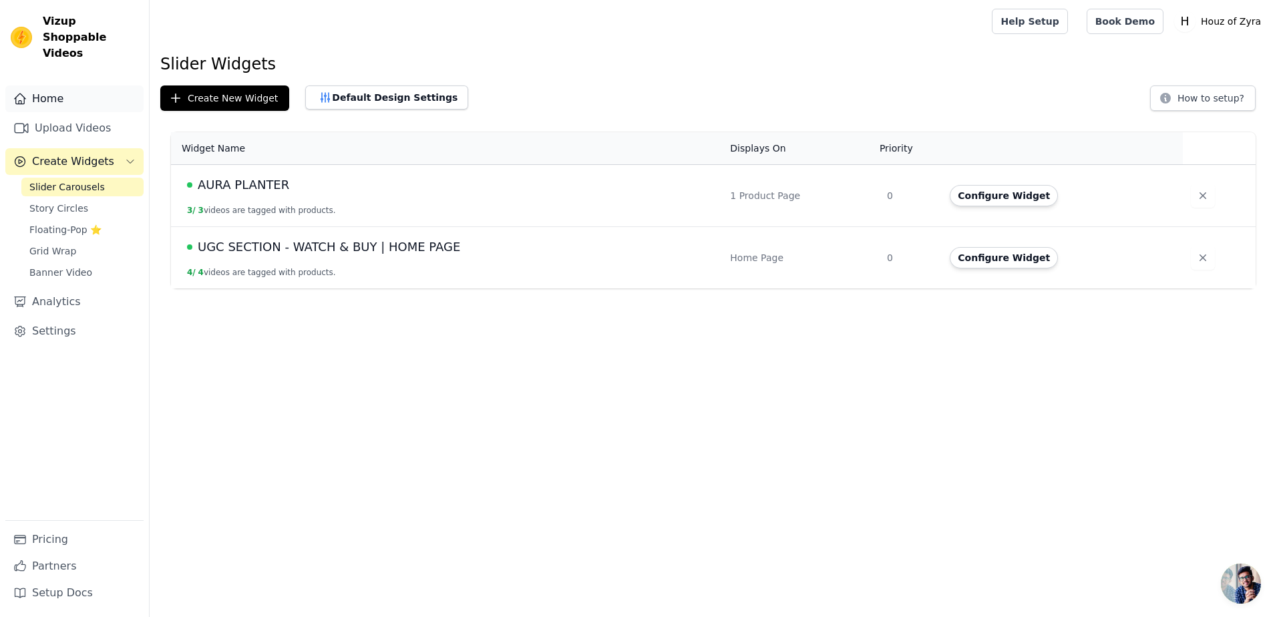
click at [67, 89] on link "Home" at bounding box center [74, 99] width 138 height 27
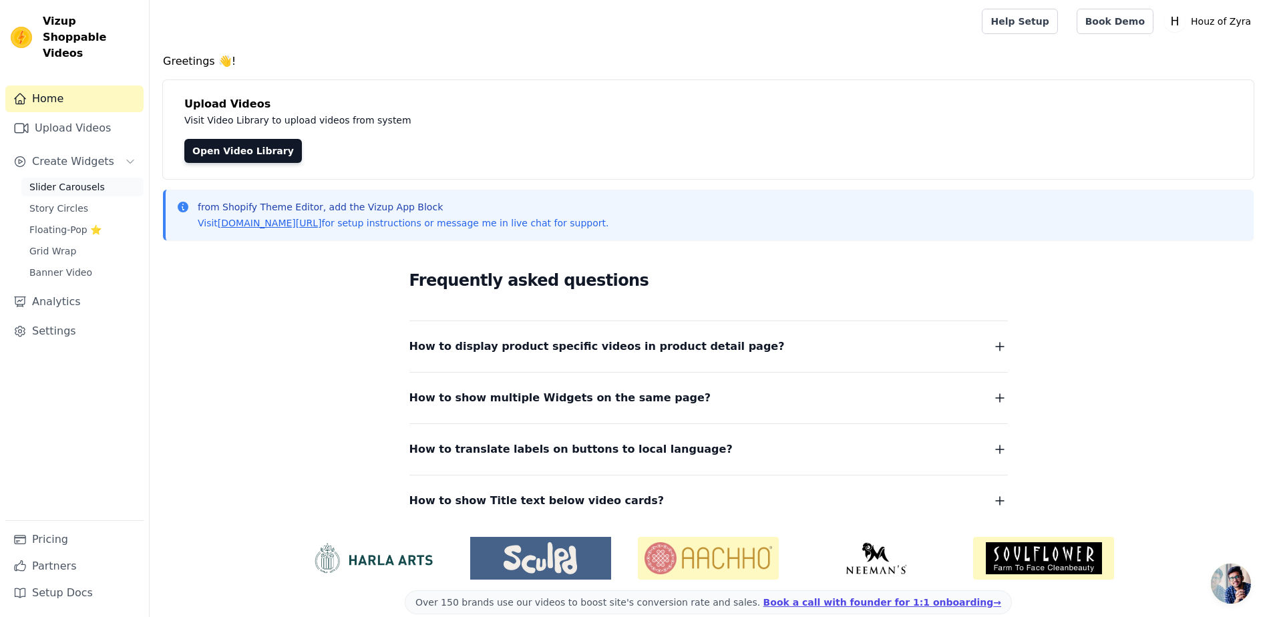
click at [47, 180] on span "Slider Carousels" at bounding box center [66, 186] width 75 height 13
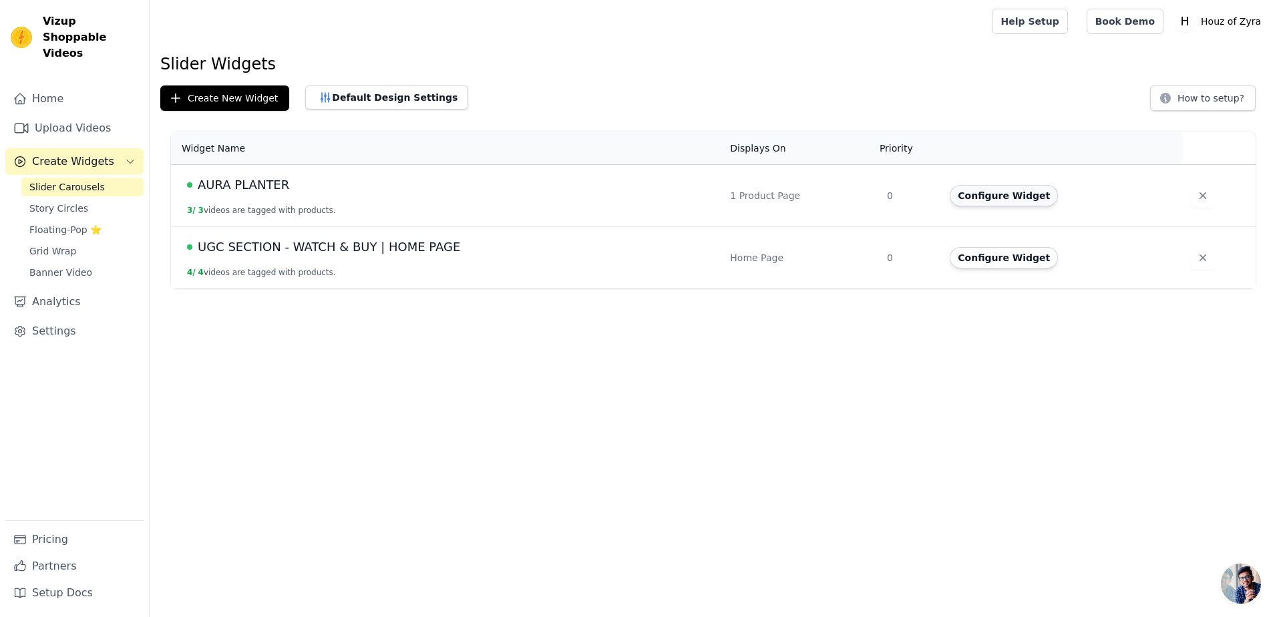
click at [1010, 200] on button "Configure Widget" at bounding box center [1004, 195] width 108 height 21
